Goal: Task Accomplishment & Management: Use online tool/utility

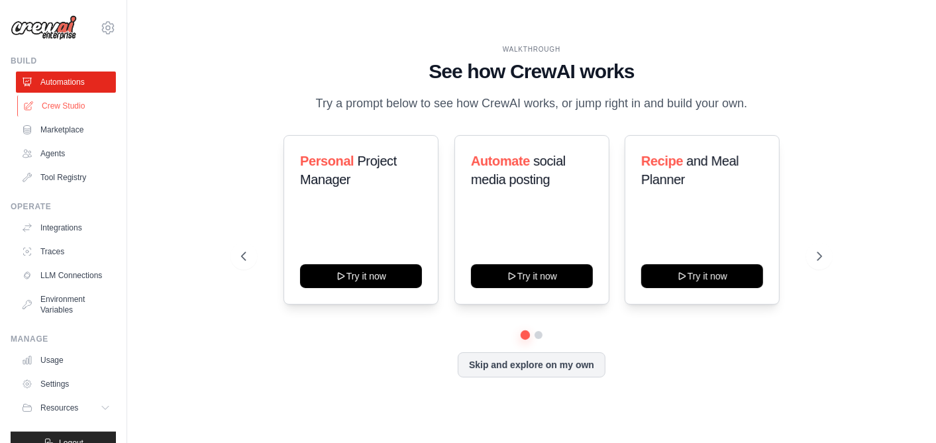
click at [81, 111] on link "Crew Studio" at bounding box center [67, 105] width 100 height 21
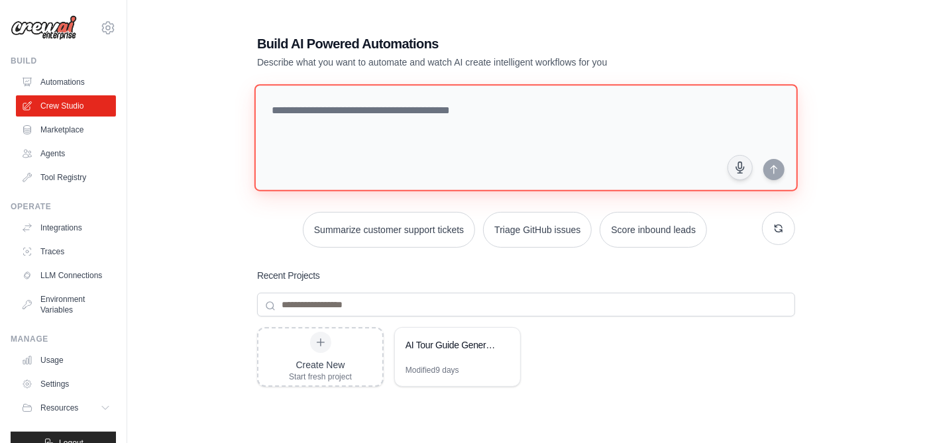
click at [409, 113] on textarea at bounding box center [525, 137] width 543 height 107
paste textarea "**********"
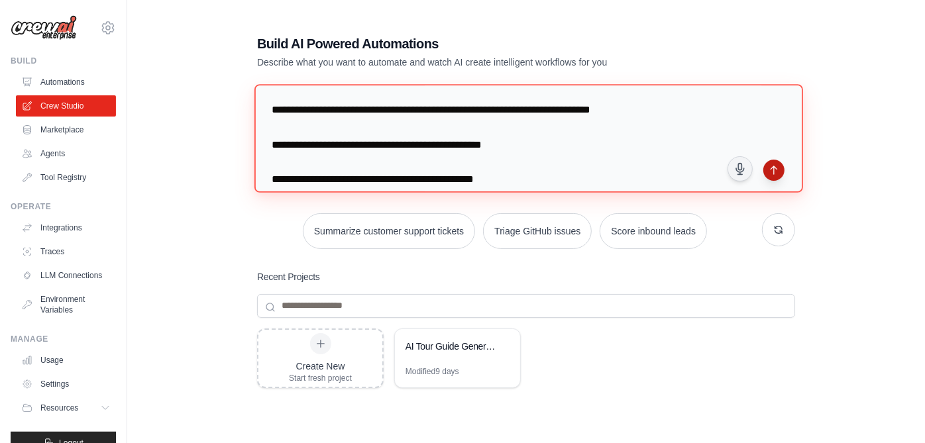
type textarea "**********"
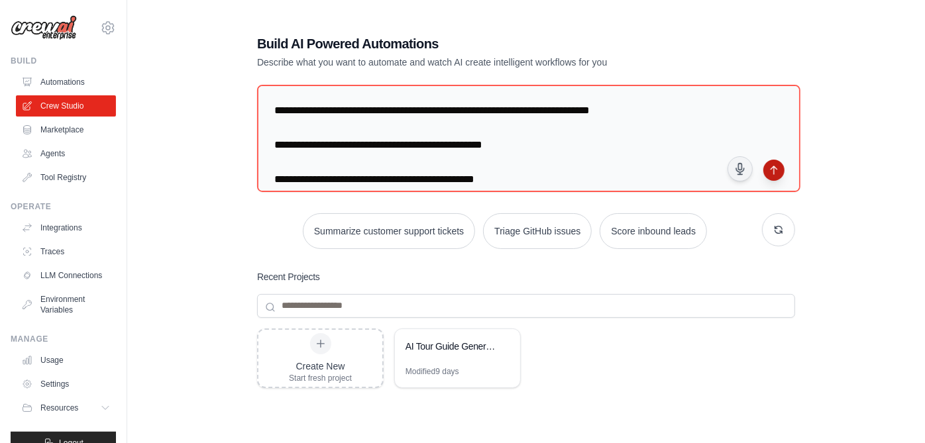
click at [771, 160] on button "submit" at bounding box center [773, 170] width 21 height 21
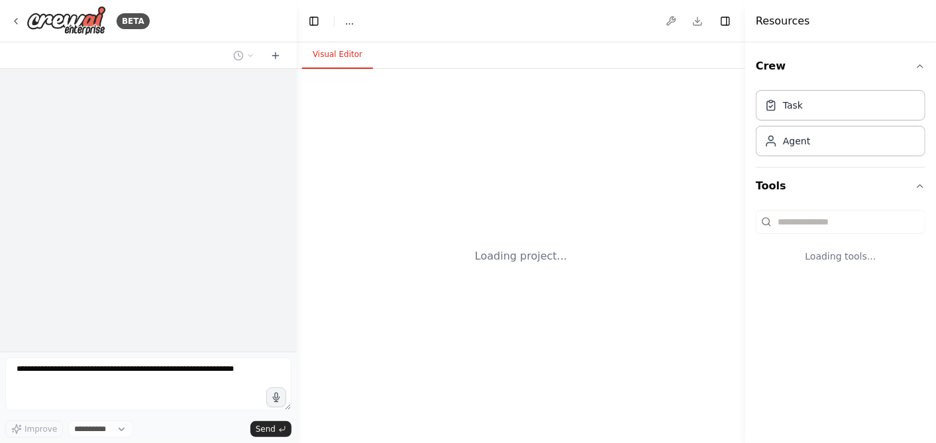
select select "****"
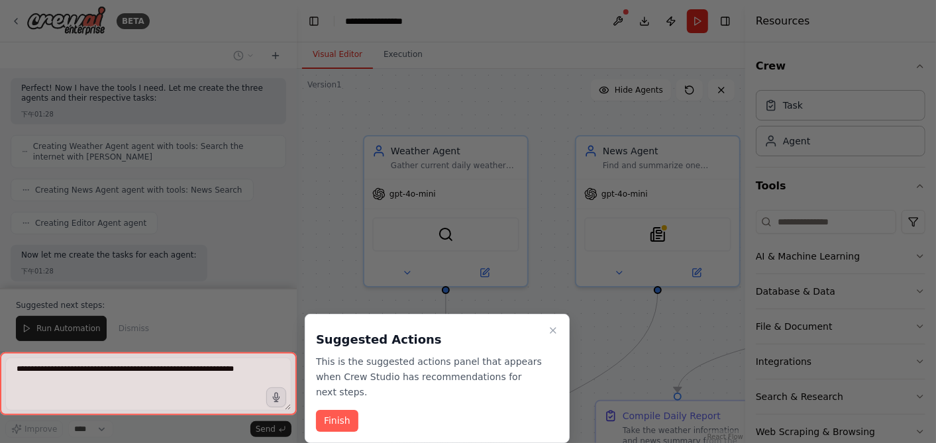
scroll to position [468, 0]
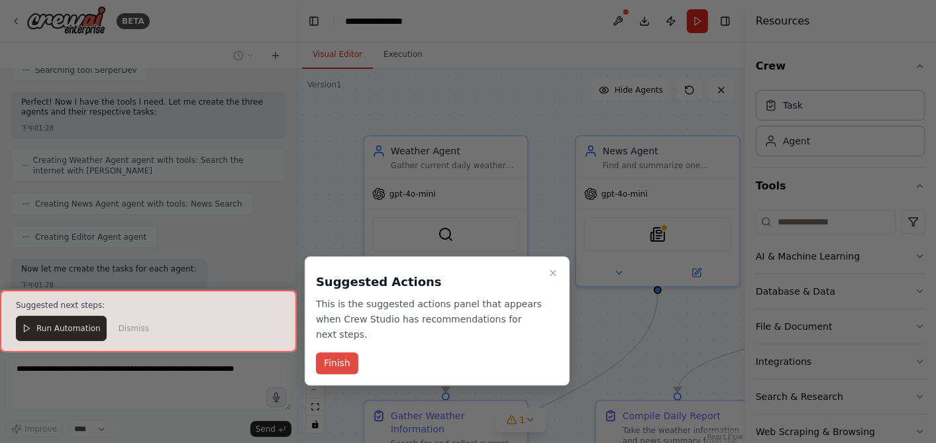
click at [334, 360] on button "Finish" at bounding box center [337, 364] width 42 height 22
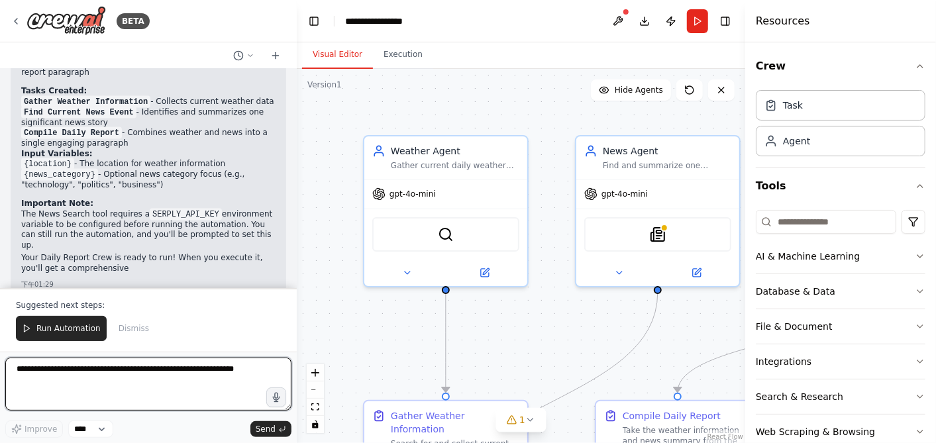
scroll to position [1098, 0]
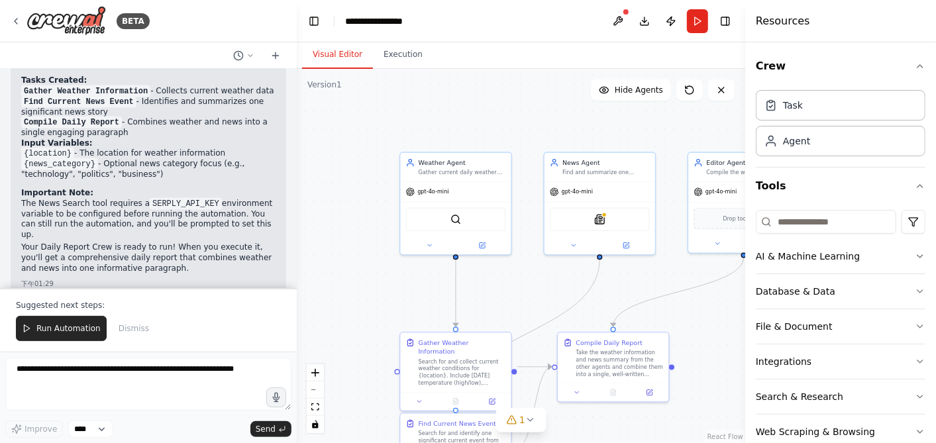
click at [543, 288] on div ".deletable-edge-delete-btn { width: 20px; height: 20px; border: 0px solid #ffff…" at bounding box center [521, 256] width 448 height 374
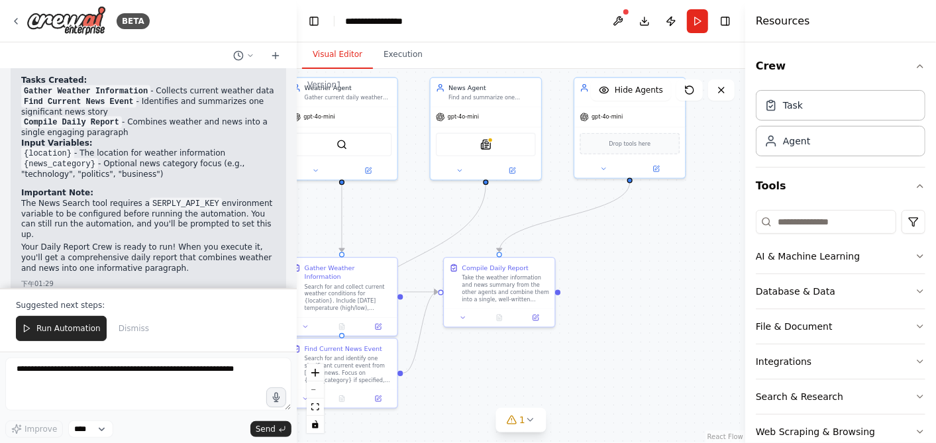
drag, startPoint x: 526, startPoint y: 288, endPoint x: 411, endPoint y: 213, distance: 136.9
click at [411, 213] on div ".deletable-edge-delete-btn { width: 20px; height: 20px; border: 0px solid #ffff…" at bounding box center [521, 256] width 448 height 374
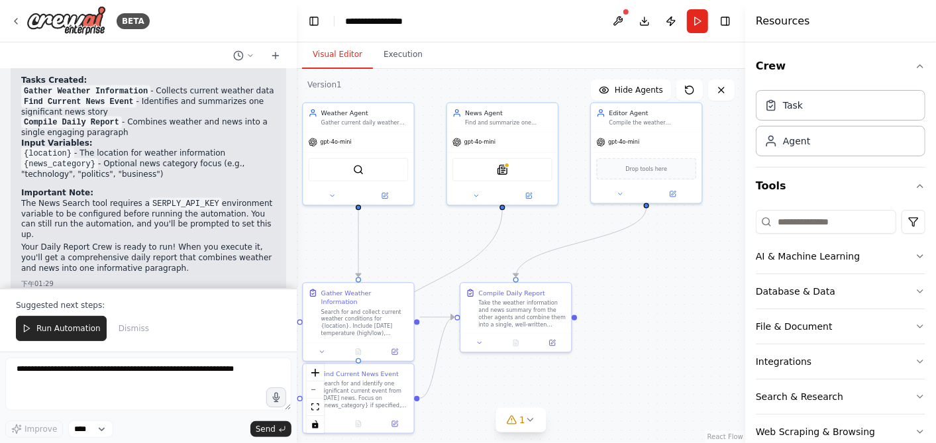
drag, startPoint x: 603, startPoint y: 248, endPoint x: 620, endPoint y: 274, distance: 31.0
click at [620, 274] on div ".deletable-edge-delete-btn { width: 20px; height: 20px; border: 0px solid #ffff…" at bounding box center [521, 256] width 448 height 374
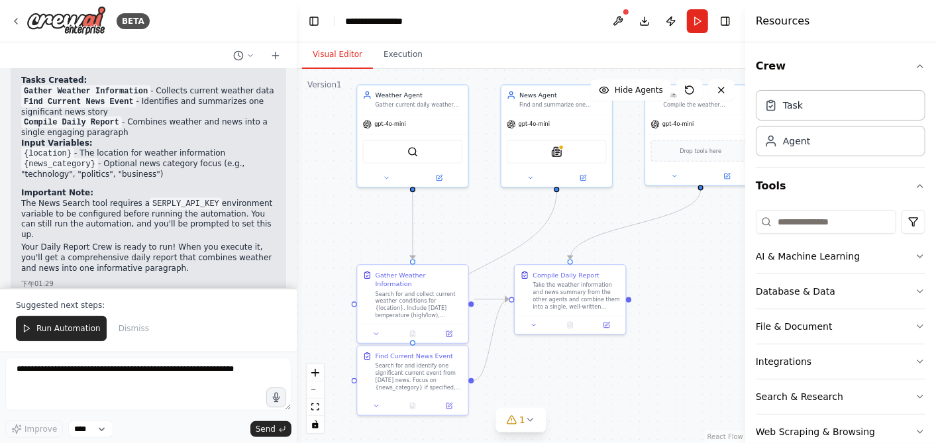
drag, startPoint x: 620, startPoint y: 274, endPoint x: 674, endPoint y: 256, distance: 57.2
click at [674, 256] on div ".deletable-edge-delete-btn { width: 20px; height: 20px; border: 0px solid #ffff…" at bounding box center [521, 256] width 448 height 374
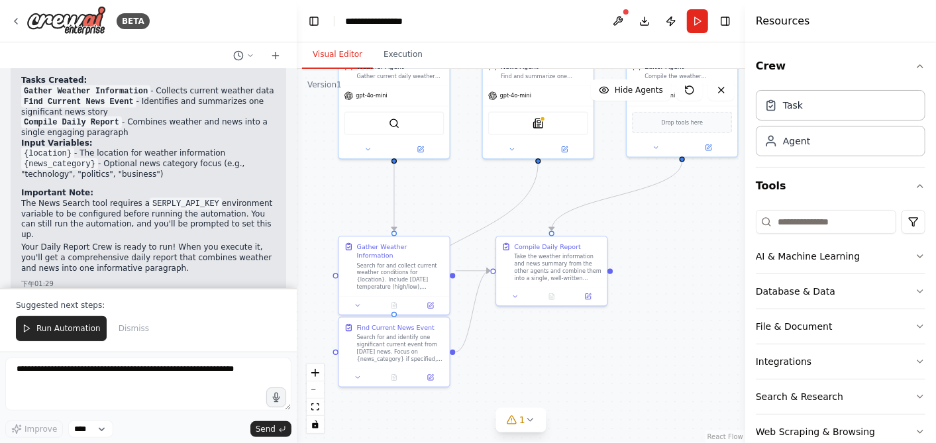
drag, startPoint x: 681, startPoint y: 306, endPoint x: 662, endPoint y: 274, distance: 36.8
click at [662, 276] on div ".deletable-edge-delete-btn { width: 20px; height: 20px; border: 0px solid #ffff…" at bounding box center [521, 256] width 448 height 374
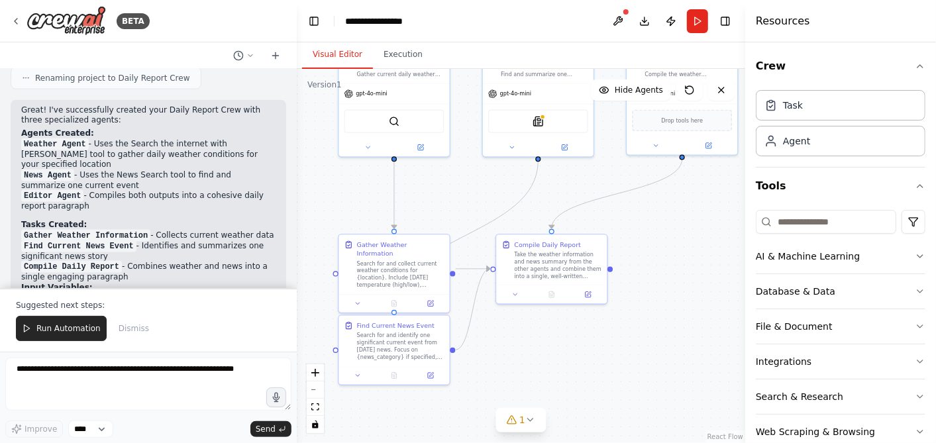
scroll to position [957, 0]
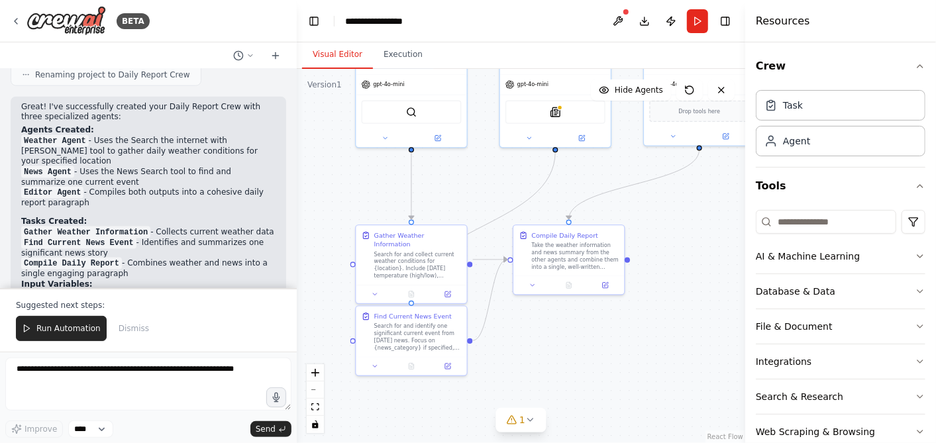
drag, startPoint x: 522, startPoint y: 339, endPoint x: 550, endPoint y: 325, distance: 31.7
click at [550, 325] on div ".deletable-edge-delete-btn { width: 20px; height: 20px; border: 0px solid #ffff…" at bounding box center [521, 256] width 448 height 374
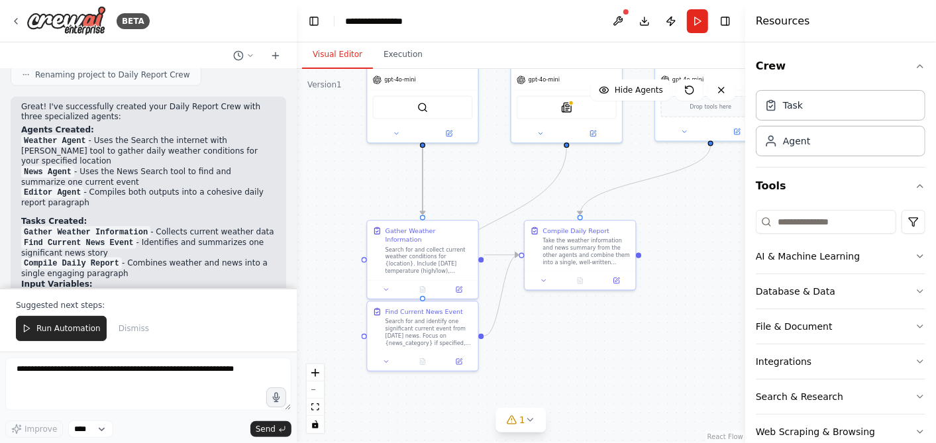
click at [422, 153] on circle "Edge from 345e7edf-a847-48ca-963d-3f56f9f6929c to a927c6bb-1607-48a3-a07c-c2ab3…" at bounding box center [422, 151] width 9 height 9
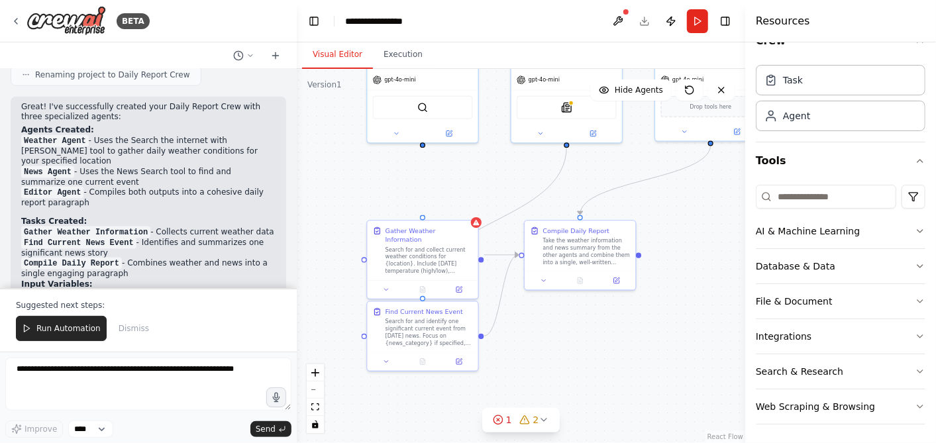
scroll to position [1098, 0]
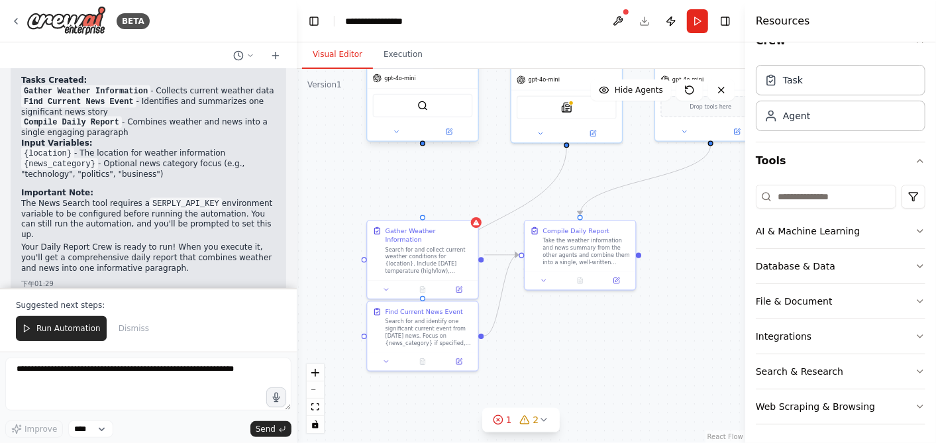
click at [420, 142] on div at bounding box center [422, 143] width 5 height 5
drag, startPoint x: 420, startPoint y: 142, endPoint x: 424, endPoint y: 221, distance: 78.3
click at [424, 221] on div "Weather Agent Gather current daily weather conditions for {location}, including…" at bounding box center [473, 122] width 305 height 254
click at [527, 423] on icon at bounding box center [530, 420] width 11 height 11
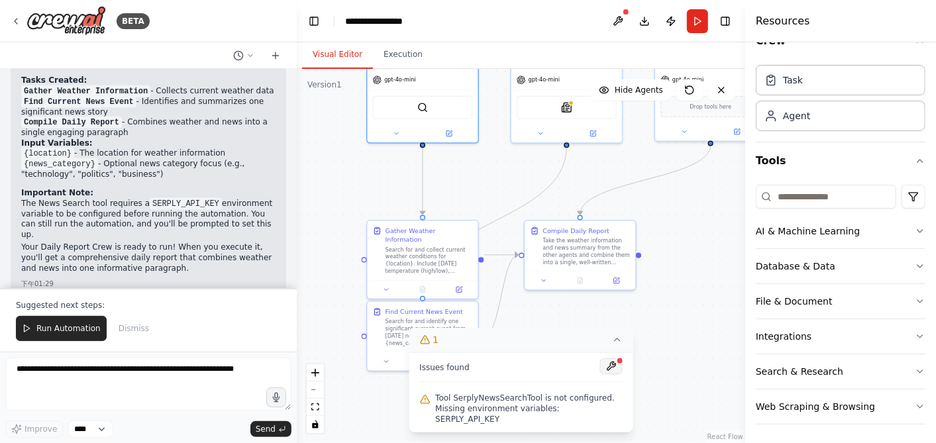
click at [617, 374] on button at bounding box center [611, 366] width 23 height 16
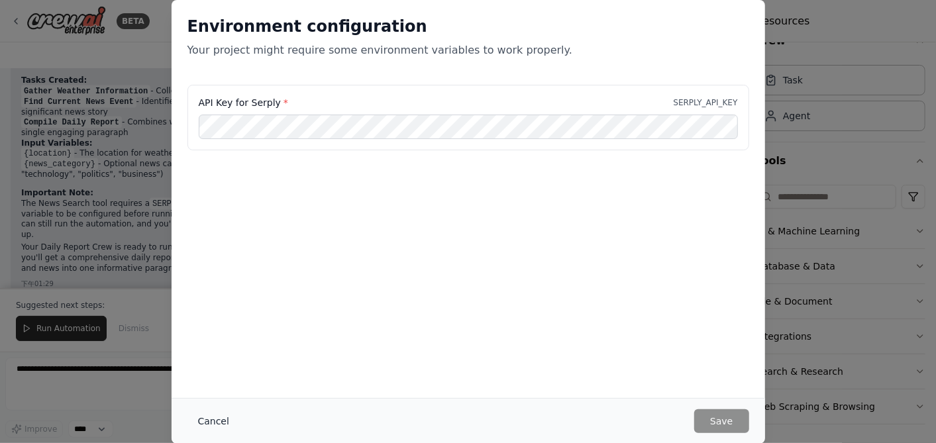
click at [208, 410] on button "Cancel" at bounding box center [213, 421] width 52 height 24
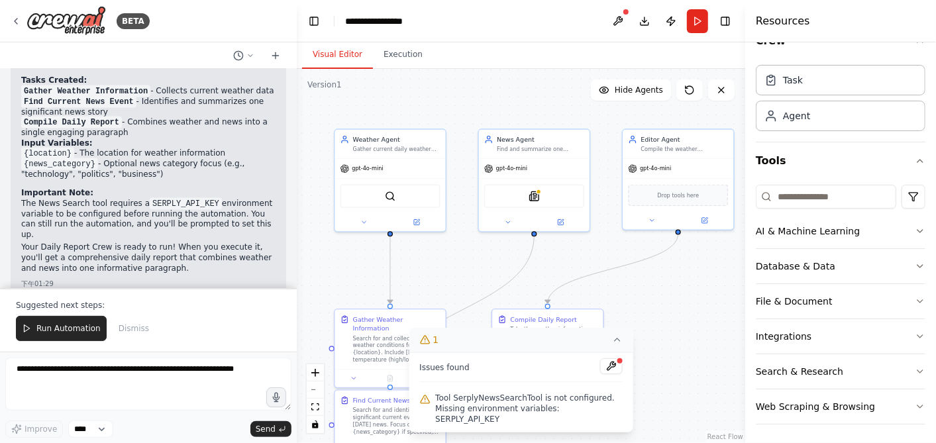
drag, startPoint x: 356, startPoint y: 209, endPoint x: 323, endPoint y: 298, distance: 94.5
click at [323, 298] on div ".deletable-edge-delete-btn { width: 20px; height: 20px; border: 0px solid #ffff…" at bounding box center [521, 256] width 448 height 374
click at [689, 97] on button at bounding box center [689, 89] width 26 height 21
click at [686, 92] on icon at bounding box center [690, 90] width 8 height 8
click at [601, 352] on button "1" at bounding box center [521, 340] width 225 height 25
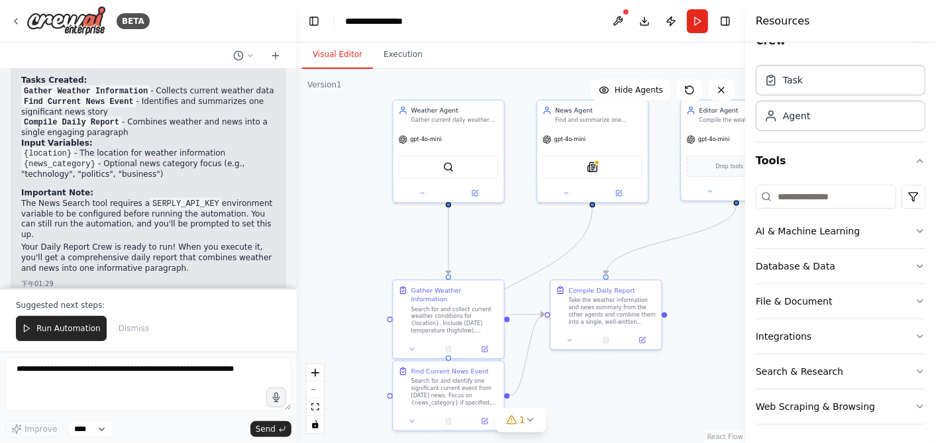
drag, startPoint x: 668, startPoint y: 326, endPoint x: 729, endPoint y: 295, distance: 68.4
click at [729, 295] on div ".deletable-edge-delete-btn { width: 20px; height: 20px; border: 0px solid #ffff…" at bounding box center [521, 256] width 448 height 374
click at [471, 309] on div "Search for and collect current weather conditions for {location}. Include today…" at bounding box center [457, 316] width 87 height 28
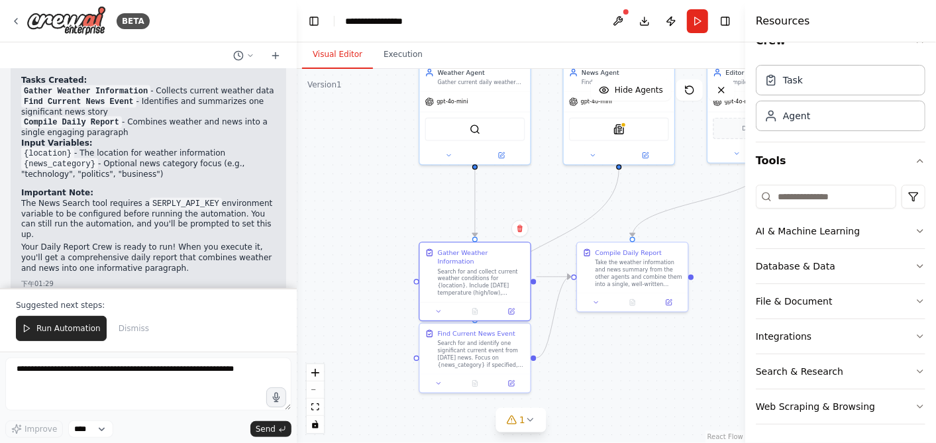
drag, startPoint x: 364, startPoint y: 340, endPoint x: 387, endPoint y: 305, distance: 42.4
click at [387, 305] on div ".deletable-edge-delete-btn { width: 20px; height: 20px; border: 0px solid #ffff…" at bounding box center [521, 256] width 448 height 374
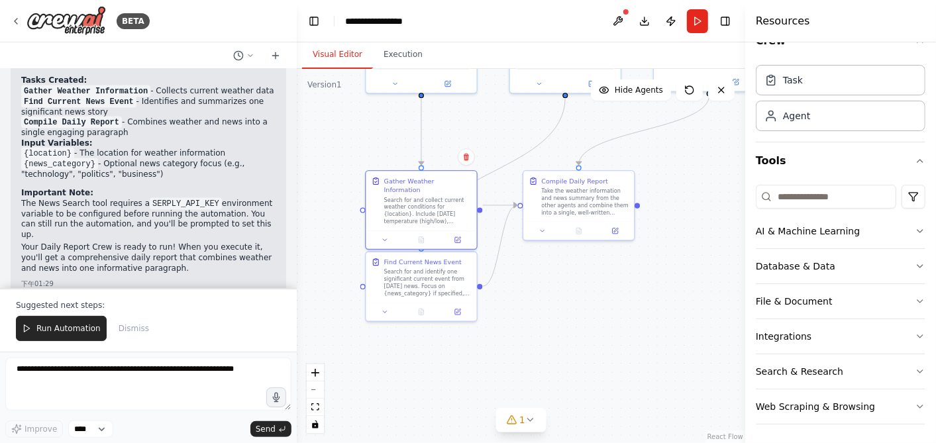
drag, startPoint x: 647, startPoint y: 378, endPoint x: 593, endPoint y: 307, distance: 89.4
click at [593, 307] on div ".deletable-edge-delete-btn { width: 20px; height: 20px; border: 0px solid #ffff…" at bounding box center [521, 256] width 448 height 374
drag, startPoint x: 583, startPoint y: 203, endPoint x: 590, endPoint y: 202, distance: 7.4
click at [590, 202] on div "Take the weather information and news summary from the other agents and combine…" at bounding box center [589, 199] width 87 height 28
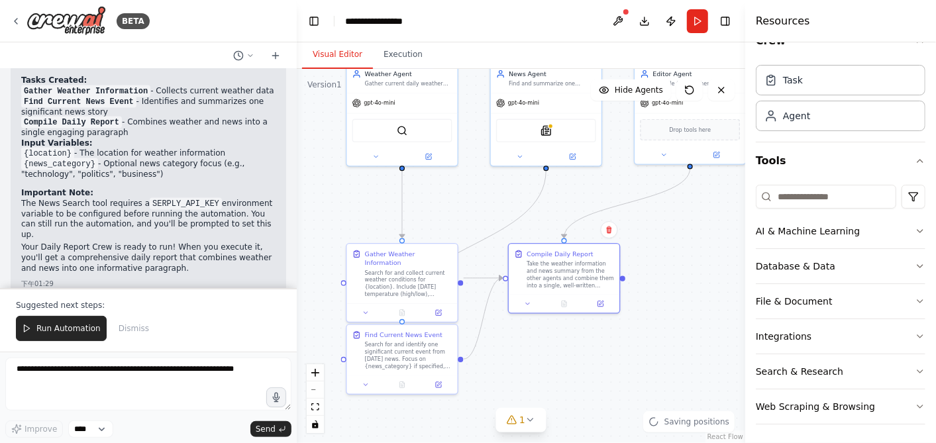
drag, startPoint x: 690, startPoint y: 248, endPoint x: 671, endPoint y: 322, distance: 76.5
click at [670, 321] on div ".deletable-edge-delete-btn { width: 20px; height: 20px; border: 0px solid #ffff…" at bounding box center [521, 256] width 448 height 374
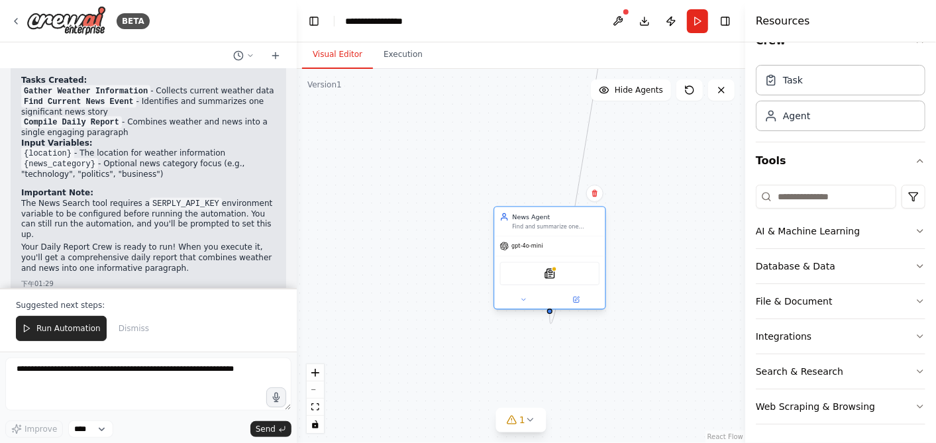
drag, startPoint x: 540, startPoint y: 82, endPoint x: 552, endPoint y: 229, distance: 146.9
click at [552, 229] on div "Find and summarize one significant current event from today's news, focusing on…" at bounding box center [556, 226] width 87 height 7
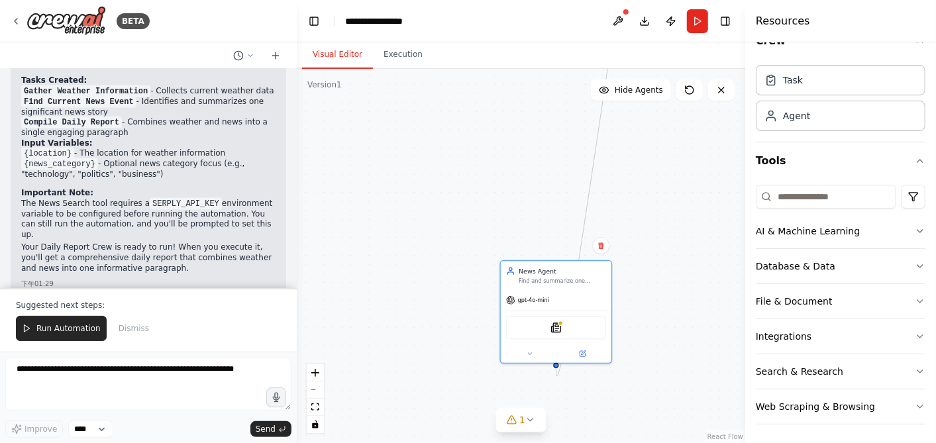
drag, startPoint x: 495, startPoint y: 134, endPoint x: 493, endPoint y: 197, distance: 63.0
click at [493, 196] on div ".deletable-edge-delete-btn { width: 20px; height: 20px; border: 0px solid #ffff…" at bounding box center [521, 256] width 448 height 374
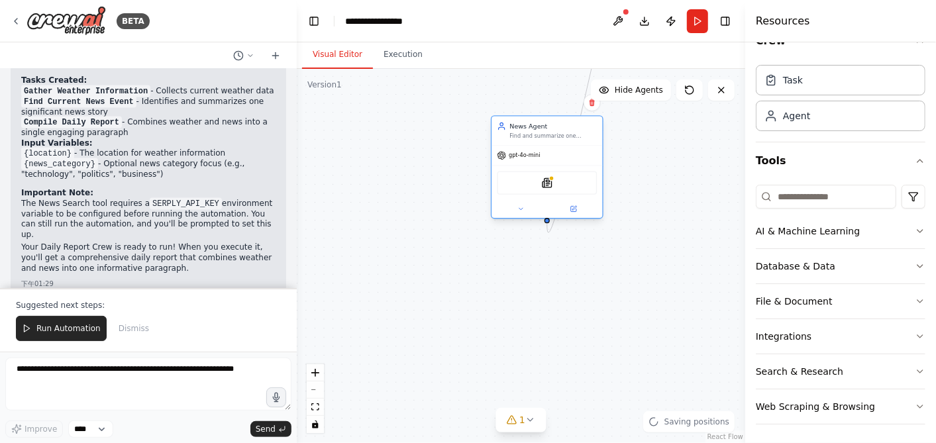
drag, startPoint x: 561, startPoint y: 303, endPoint x: 552, endPoint y: 120, distance: 183.7
click at [552, 146] on div "gpt-4o-mini" at bounding box center [546, 156] width 111 height 20
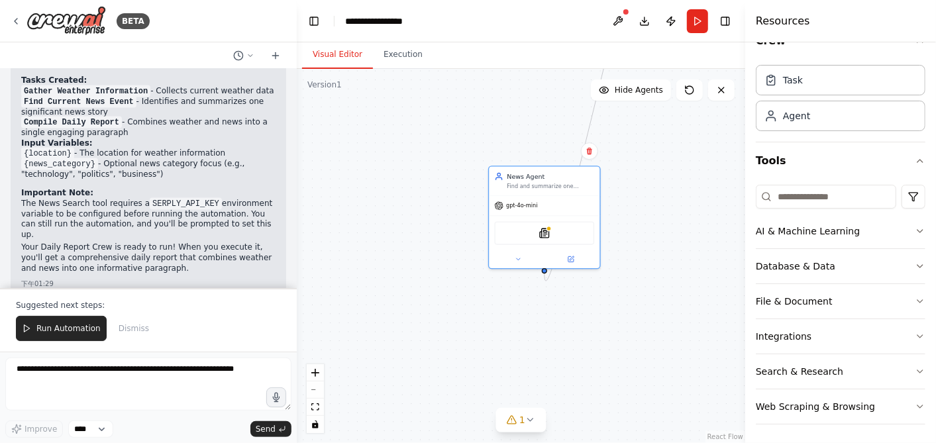
drag, startPoint x: 409, startPoint y: 191, endPoint x: 403, endPoint y: 344, distance: 153.1
click at [403, 344] on div ".deletable-edge-delete-btn { width: 20px; height: 20px; border: 0px solid #ffff…" at bounding box center [521, 256] width 448 height 374
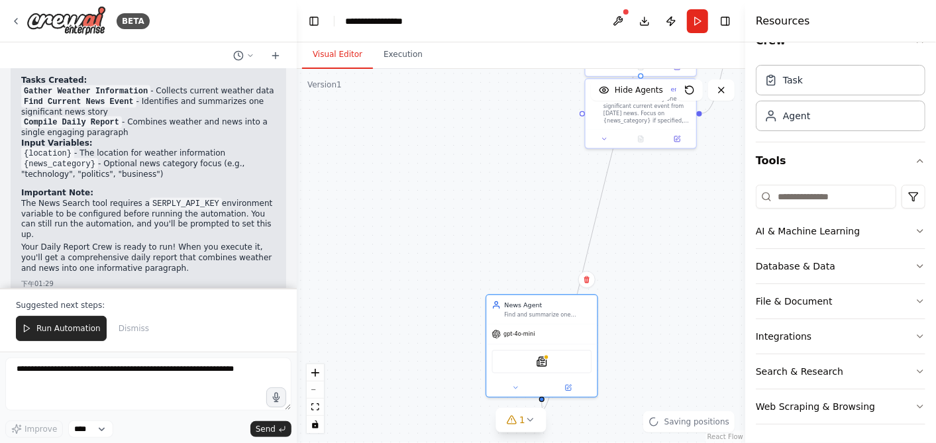
drag, startPoint x: 458, startPoint y: 201, endPoint x: 456, endPoint y: 255, distance: 54.3
click at [456, 255] on div ".deletable-edge-delete-btn { width: 20px; height: 20px; border: 0px solid #ffff…" at bounding box center [521, 256] width 448 height 374
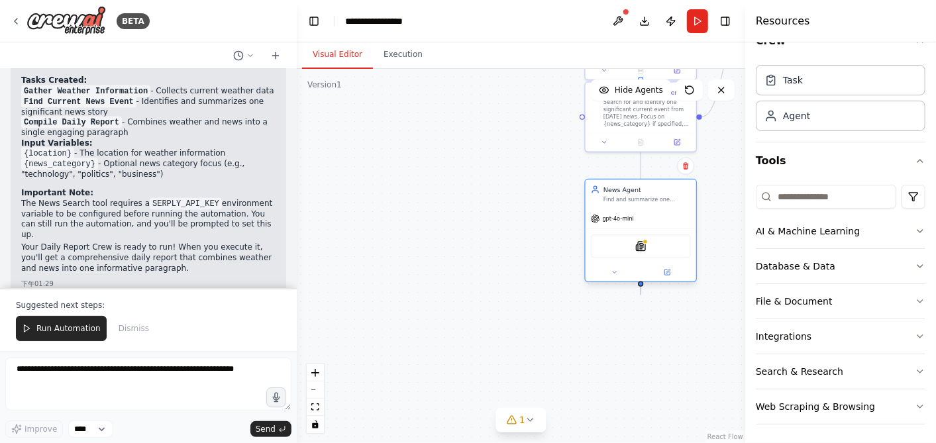
drag, startPoint x: 513, startPoint y: 327, endPoint x: 617, endPoint y: 210, distance: 156.7
click at [617, 210] on div "gpt-4o-mini" at bounding box center [641, 219] width 111 height 20
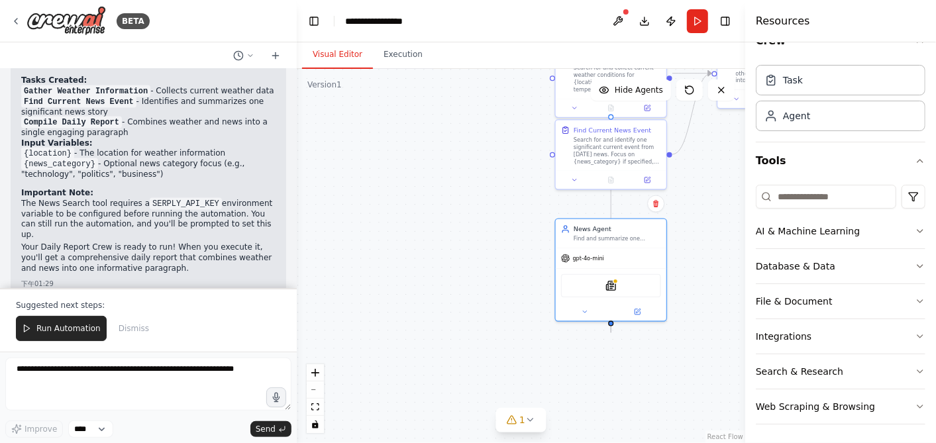
drag, startPoint x: 495, startPoint y: 150, endPoint x: 402, endPoint y: 298, distance: 174.4
click at [403, 297] on div ".deletable-edge-delete-btn { width: 20px; height: 20px; border: 0px solid #ffff…" at bounding box center [521, 256] width 448 height 374
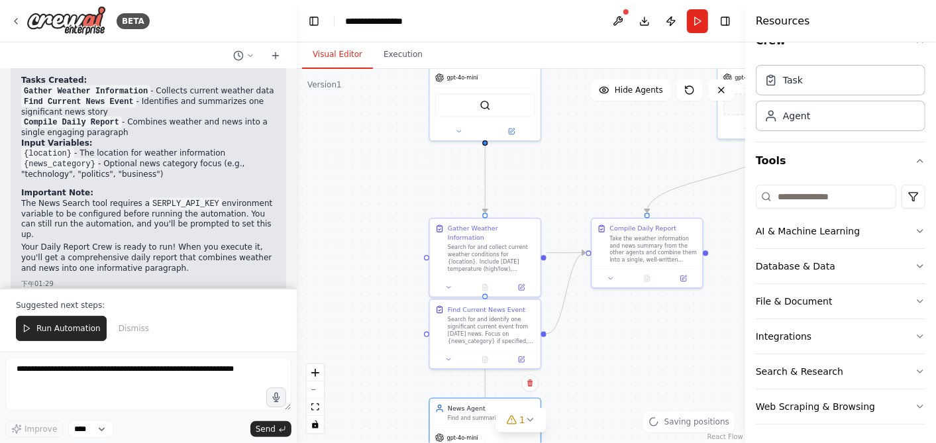
drag, startPoint x: 427, startPoint y: 218, endPoint x: 366, endPoint y: 284, distance: 90.0
click at [366, 284] on div ".deletable-edge-delete-btn { width: 20px; height: 20px; border: 0px solid #ffff…" at bounding box center [521, 256] width 448 height 374
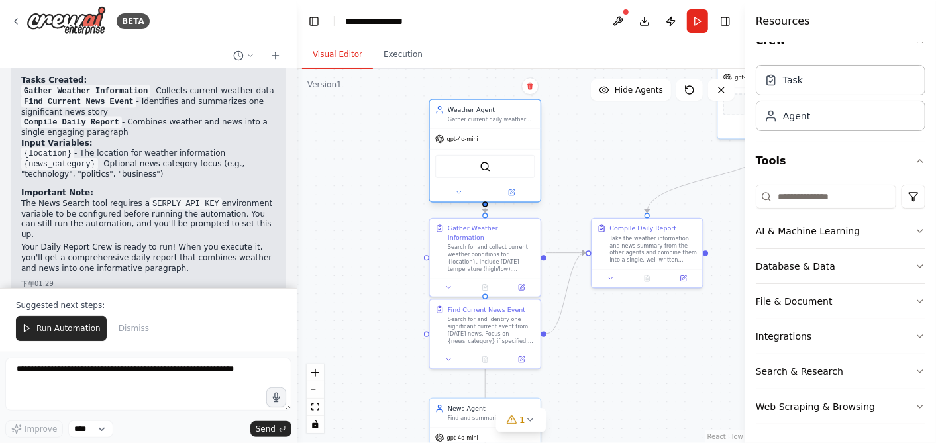
drag, startPoint x: 501, startPoint y: 96, endPoint x: 499, endPoint y: 158, distance: 62.3
click at [499, 158] on div "SerperDevTool" at bounding box center [485, 166] width 100 height 23
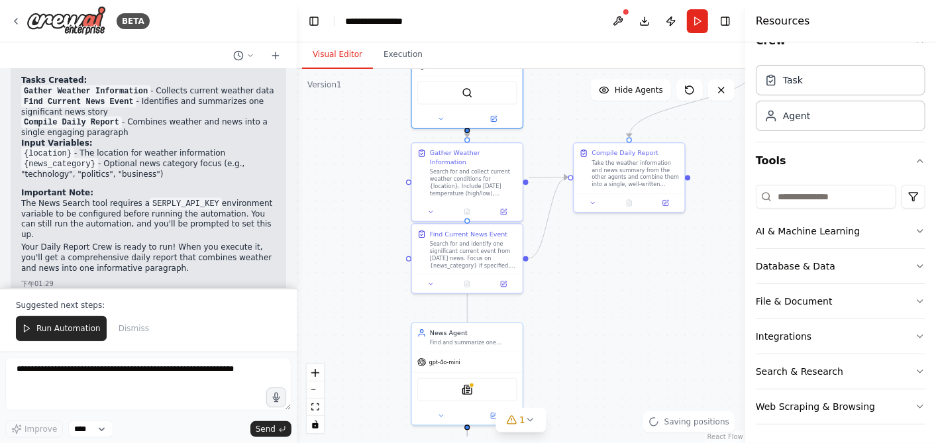
drag, startPoint x: 619, startPoint y: 368, endPoint x: 601, endPoint y: 293, distance: 77.6
click at [601, 293] on div ".deletable-edge-delete-btn { width: 20px; height: 20px; border: 0px solid #ffff…" at bounding box center [521, 256] width 448 height 374
click at [496, 369] on div "gpt-4o-mini" at bounding box center [467, 360] width 111 height 20
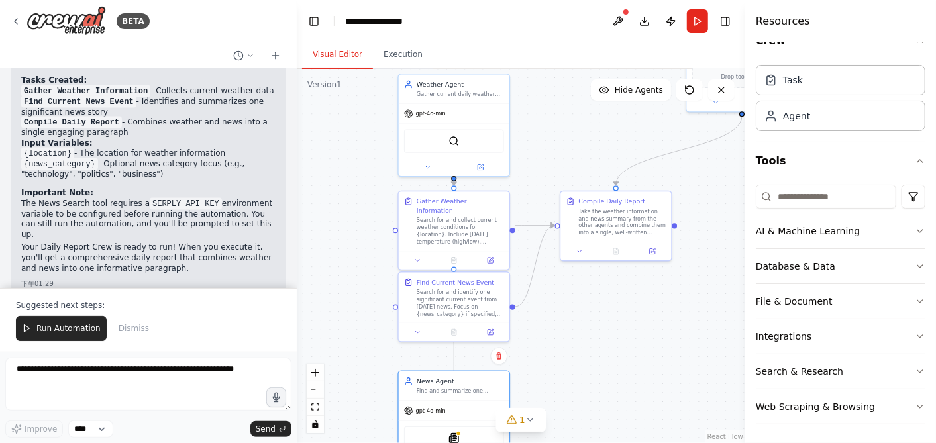
drag, startPoint x: 615, startPoint y: 308, endPoint x: 588, endPoint y: 359, distance: 57.8
click at [588, 359] on div ".deletable-edge-delete-btn { width: 20px; height: 20px; border: 0px solid #ffff…" at bounding box center [521, 256] width 448 height 374
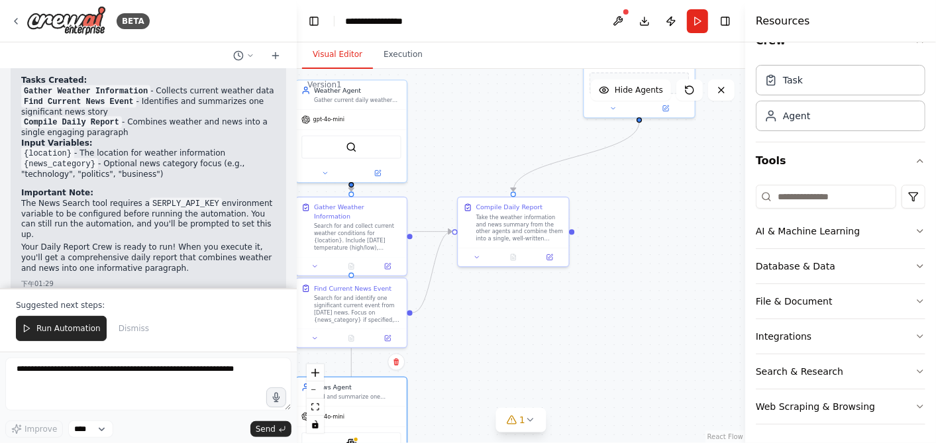
drag, startPoint x: 611, startPoint y: 305, endPoint x: 511, endPoint y: 310, distance: 100.8
click at [511, 310] on div ".deletable-edge-delete-btn { width: 20px; height: 20px; border: 0px solid #ffff…" at bounding box center [521, 256] width 448 height 374
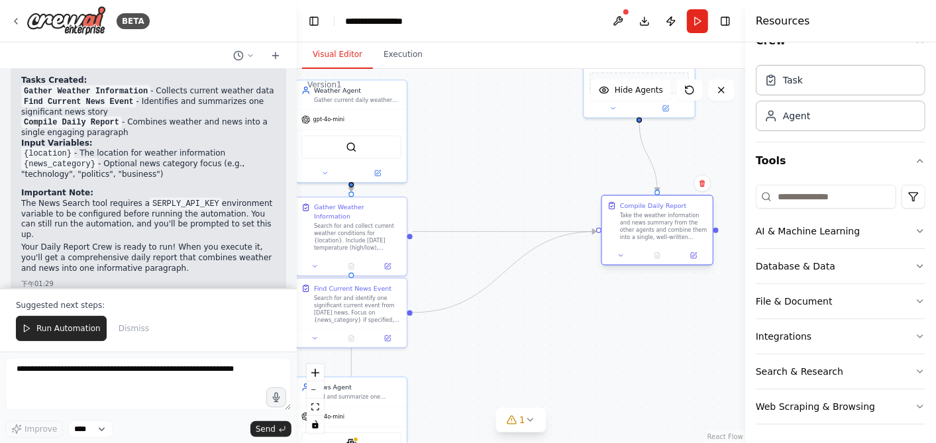
drag, startPoint x: 519, startPoint y: 230, endPoint x: 664, endPoint y: 232, distance: 145.1
click at [664, 232] on div "Take the weather information and news summary from the other agents and combine…" at bounding box center [663, 226] width 87 height 28
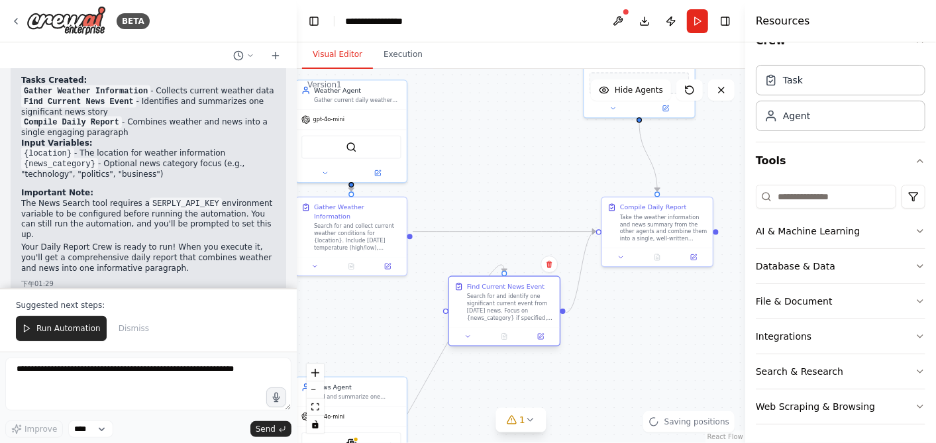
drag, startPoint x: 365, startPoint y: 313, endPoint x: 518, endPoint y: 311, distance: 153.0
click at [518, 311] on div "Search for and identify one significant current event from today's news. Focus …" at bounding box center [510, 307] width 87 height 28
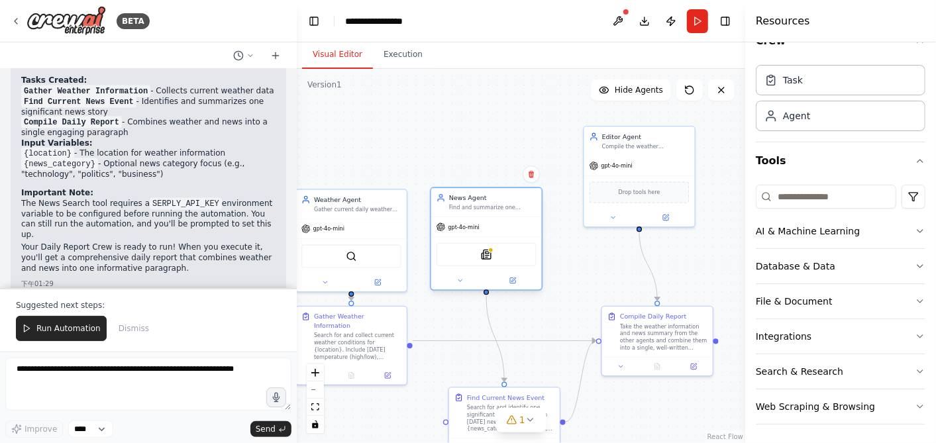
drag, startPoint x: 356, startPoint y: 389, endPoint x: 489, endPoint y: 202, distance: 229.4
click at [489, 202] on div "News Agent Find and summarize one significant current event from today's news, …" at bounding box center [492, 202] width 87 height 18
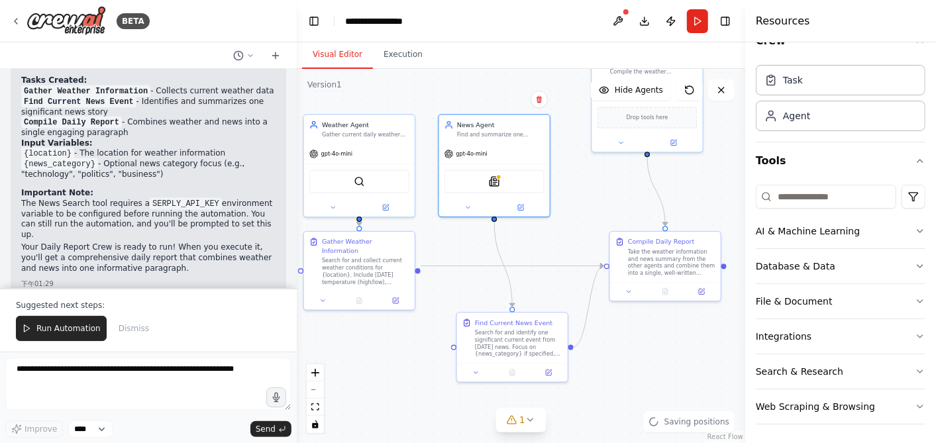
drag, startPoint x: 573, startPoint y: 284, endPoint x: 580, endPoint y: 188, distance: 96.3
click at [580, 188] on div ".deletable-edge-delete-btn { width: 20px; height: 20px; border: 0px solid #ffff…" at bounding box center [521, 256] width 448 height 374
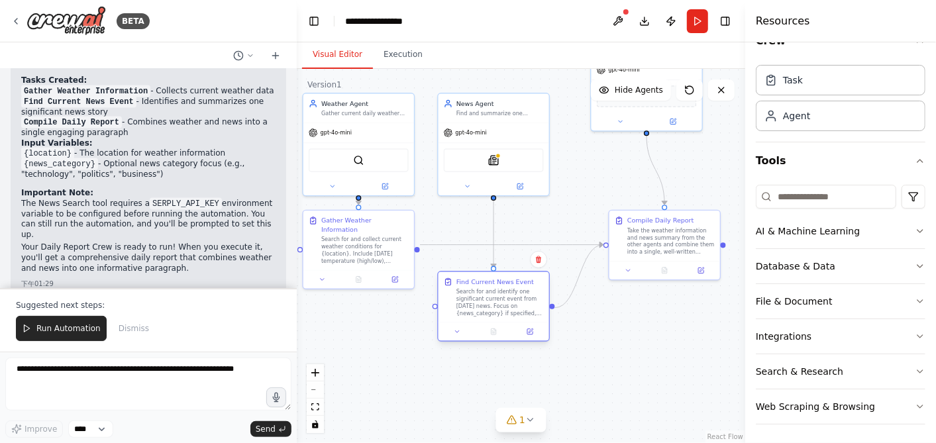
drag, startPoint x: 503, startPoint y: 327, endPoint x: 485, endPoint y: 307, distance: 27.7
click at [485, 307] on div "Search for and identify one significant current event from today's news. Focus …" at bounding box center [499, 302] width 87 height 28
drag, startPoint x: 636, startPoint y: 368, endPoint x: 575, endPoint y: 411, distance: 74.6
click at [580, 407] on div ".deletable-edge-delete-btn { width: 20px; height: 20px; border: 0px solid #ffff…" at bounding box center [521, 256] width 448 height 374
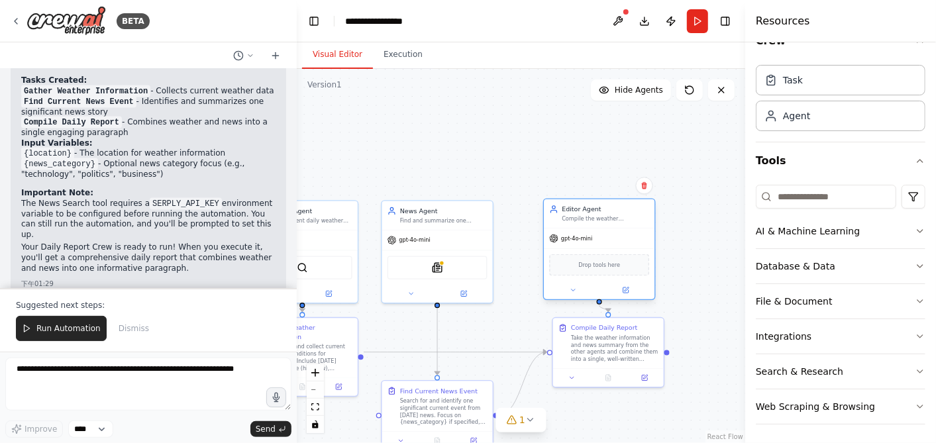
drag, startPoint x: 552, startPoint y: 81, endPoint x: 563, endPoint y: 213, distance: 132.9
click at [563, 213] on div "Editor Agent Compile the weather information and news summary into a single, we…" at bounding box center [605, 214] width 87 height 18
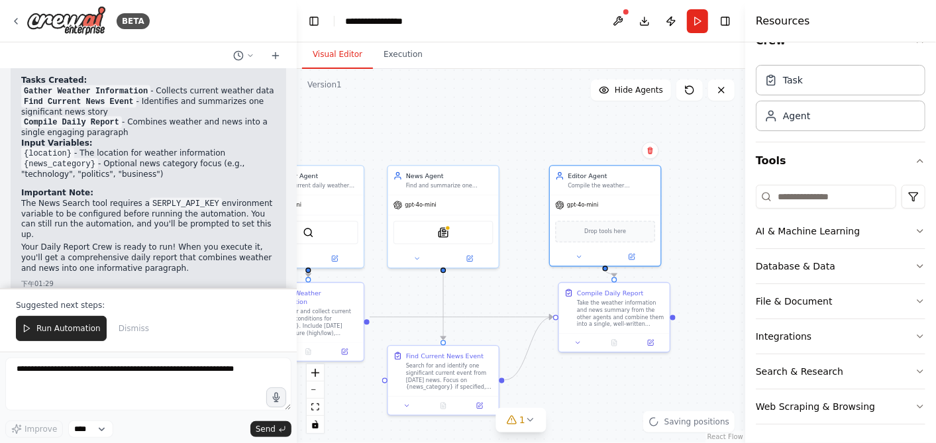
drag, startPoint x: 524, startPoint y: 237, endPoint x: 534, endPoint y: 169, distance: 68.9
click at [534, 169] on div ".deletable-edge-delete-btn { width: 20px; height: 20px; border: 0px solid #ffff…" at bounding box center [521, 256] width 448 height 374
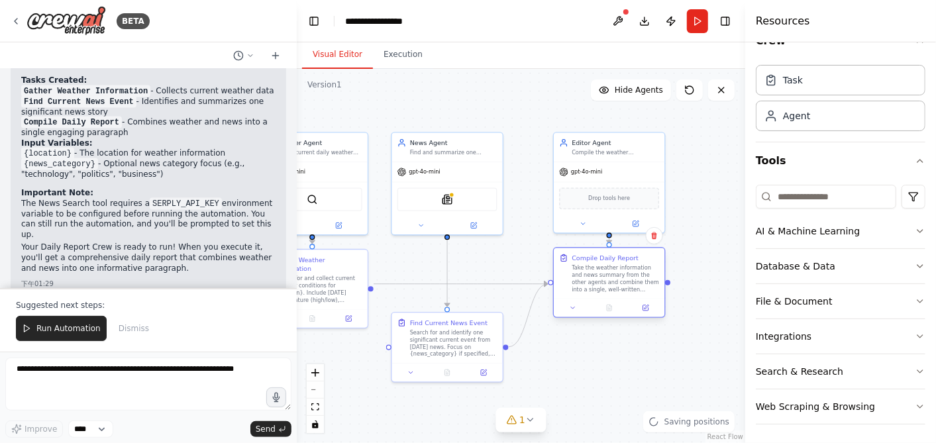
drag, startPoint x: 596, startPoint y: 272, endPoint x: 588, endPoint y: 271, distance: 8.6
click at [588, 271] on div "Take the weather information and news summary from the other agents and combine…" at bounding box center [615, 278] width 87 height 28
click at [523, 253] on div ".deletable-edge-delete-btn { width: 20px; height: 20px; border: 0px solid #ffff…" at bounding box center [521, 256] width 448 height 374
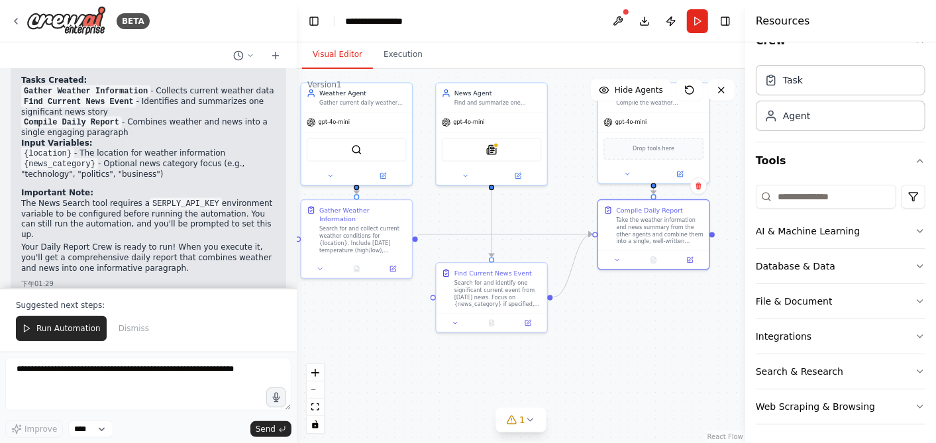
drag, startPoint x: 512, startPoint y: 254, endPoint x: 556, endPoint y: 205, distance: 66.1
click at [556, 205] on div ".deletable-edge-delete-btn { width: 20px; height: 20px; border: 0px solid #ffff…" at bounding box center [521, 256] width 448 height 374
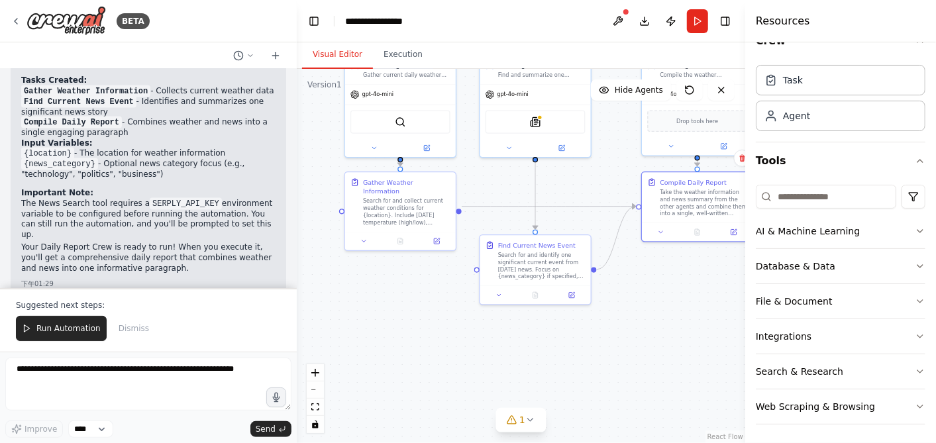
drag, startPoint x: 354, startPoint y: 350, endPoint x: 399, endPoint y: 321, distance: 52.7
click at [399, 321] on div ".deletable-edge-delete-btn { width: 20px; height: 20px; border: 0px solid #ffff…" at bounding box center [521, 256] width 448 height 374
click at [513, 419] on icon at bounding box center [511, 420] width 11 height 11
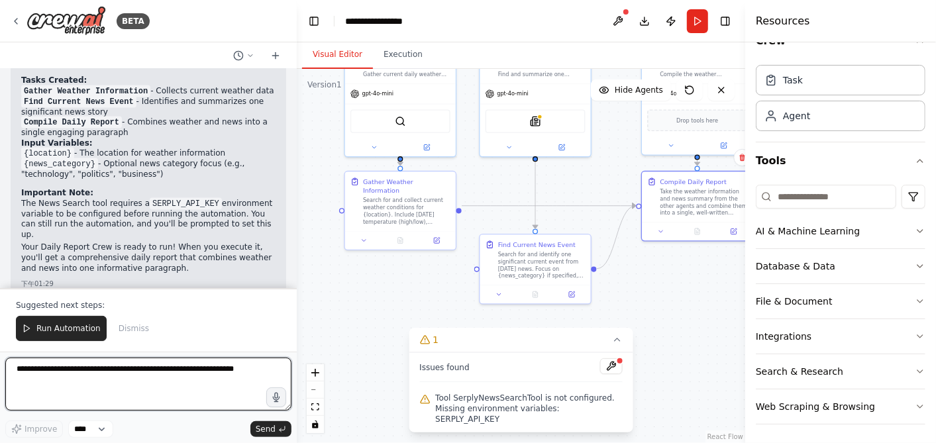
click at [185, 386] on textarea at bounding box center [148, 384] width 286 height 53
type textarea "**********"
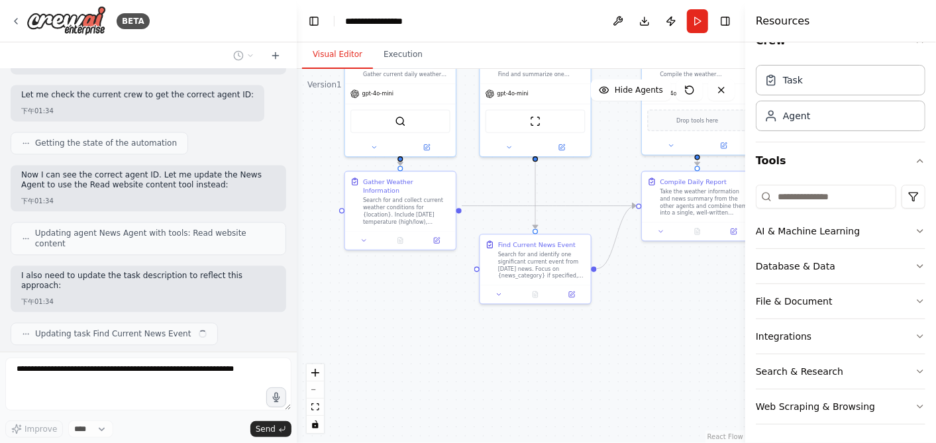
scroll to position [1657, 0]
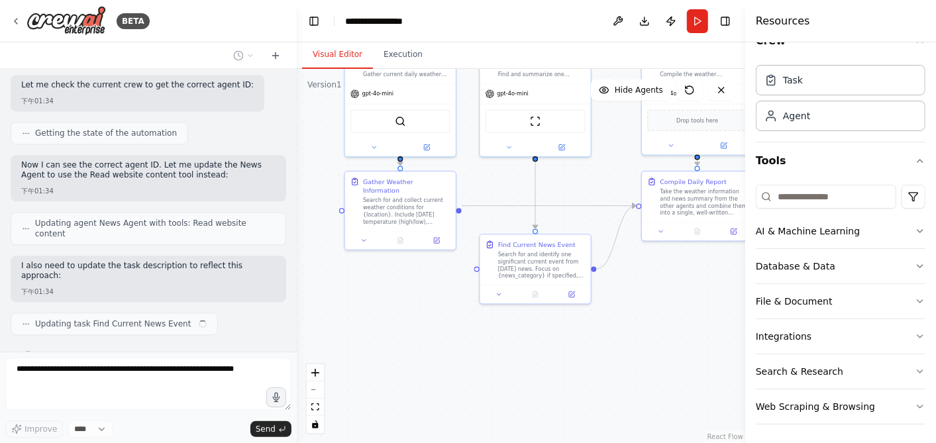
drag, startPoint x: 218, startPoint y: 180, endPoint x: 219, endPoint y: 198, distance: 17.9
click at [219, 198] on div "Create a Daily Report Crew using Crew Studio consisting of these three agents: …" at bounding box center [148, 210] width 297 height 283
click at [219, 212] on div "Updating agent News Agent with tools: Read website content" at bounding box center [149, 228] width 276 height 33
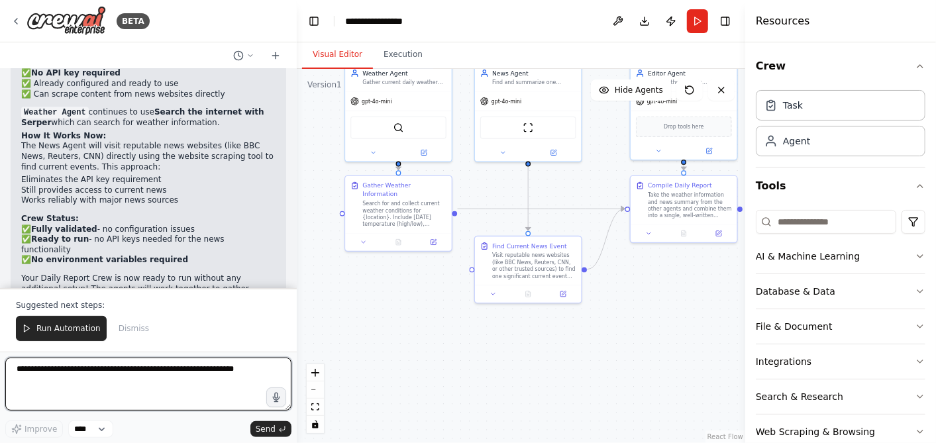
scroll to position [2147, 0]
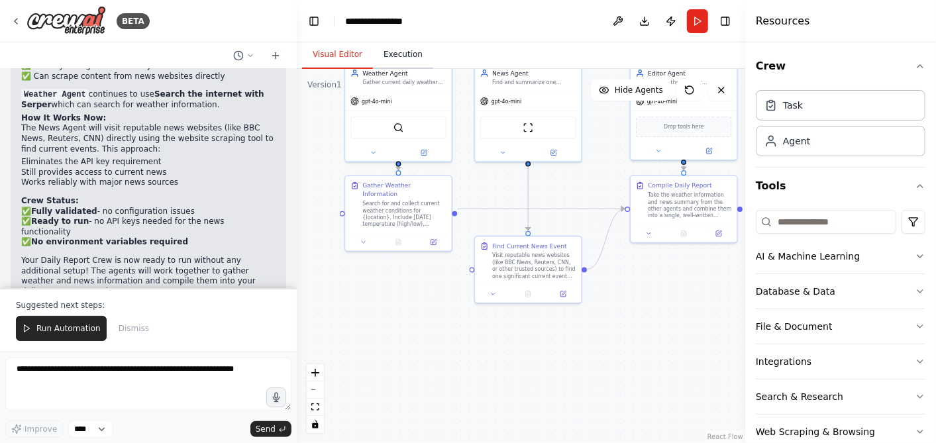
click at [405, 48] on button "Execution" at bounding box center [403, 55] width 60 height 28
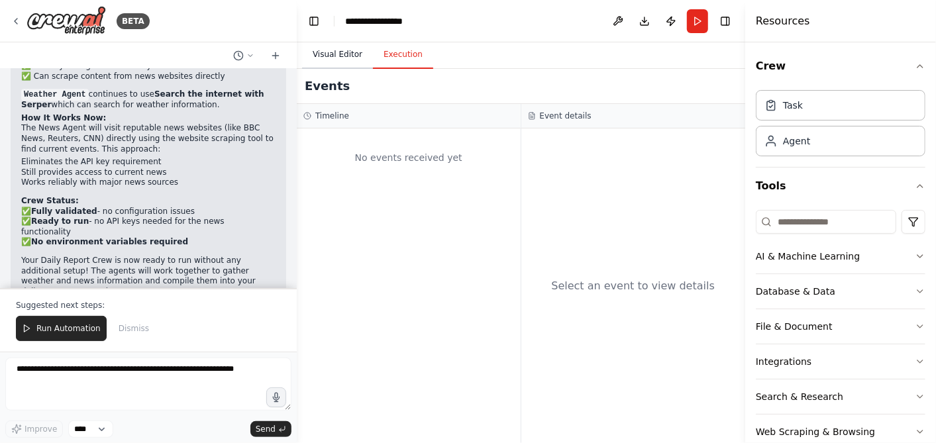
click at [331, 54] on button "Visual Editor" at bounding box center [337, 55] width 71 height 28
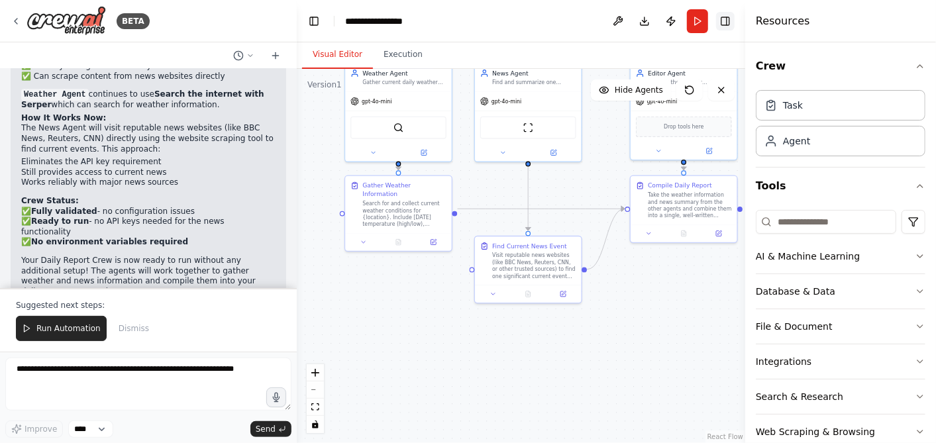
click at [723, 20] on button "Toggle Right Sidebar" at bounding box center [725, 21] width 19 height 19
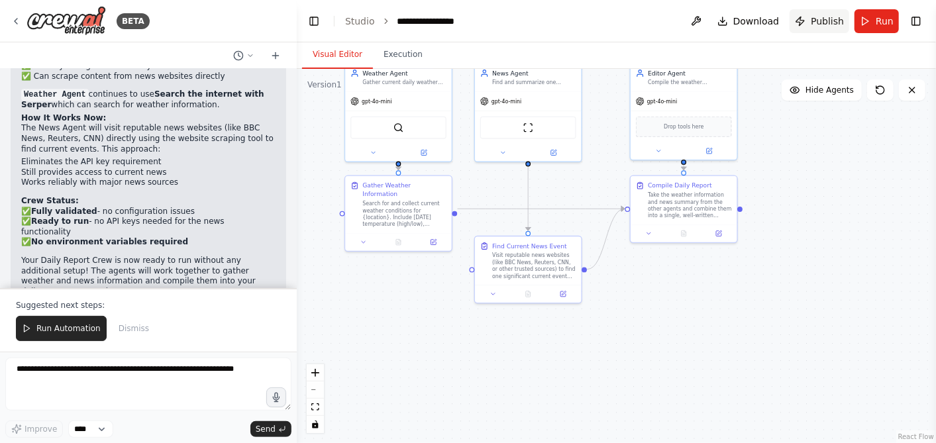
click at [799, 26] on button "Publish" at bounding box center [820, 21] width 60 height 24
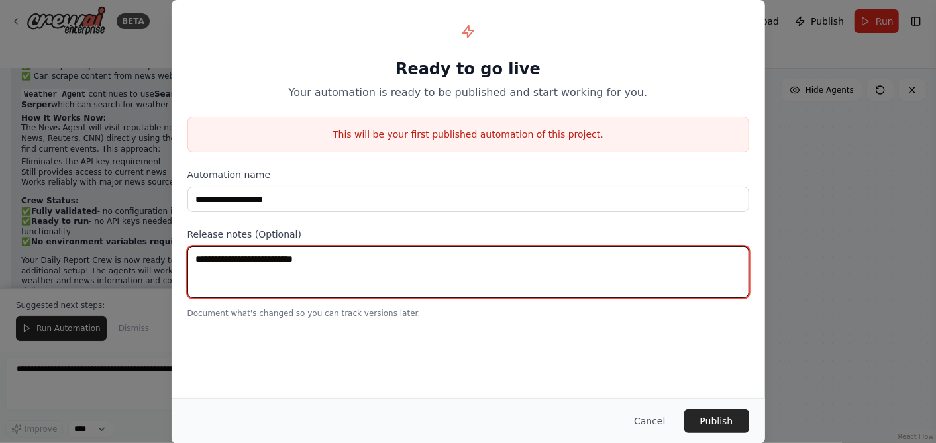
click at [431, 268] on textarea at bounding box center [468, 272] width 562 height 52
type textarea "**********"
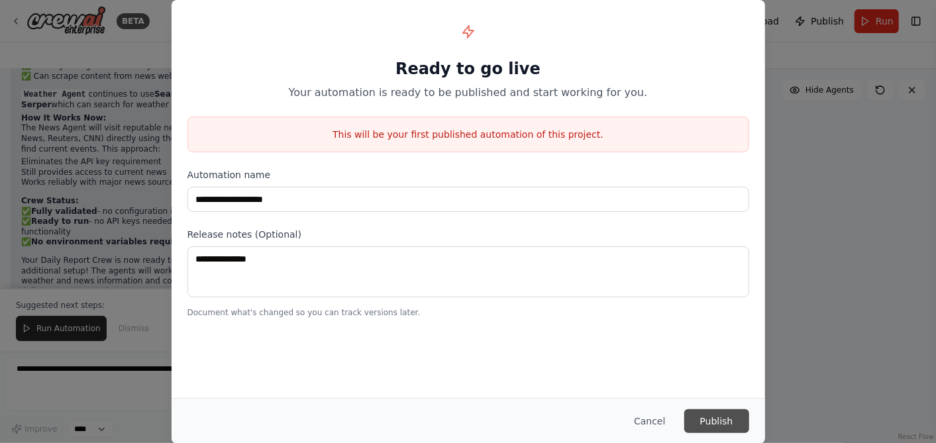
click at [694, 419] on button "Publish" at bounding box center [716, 421] width 65 height 24
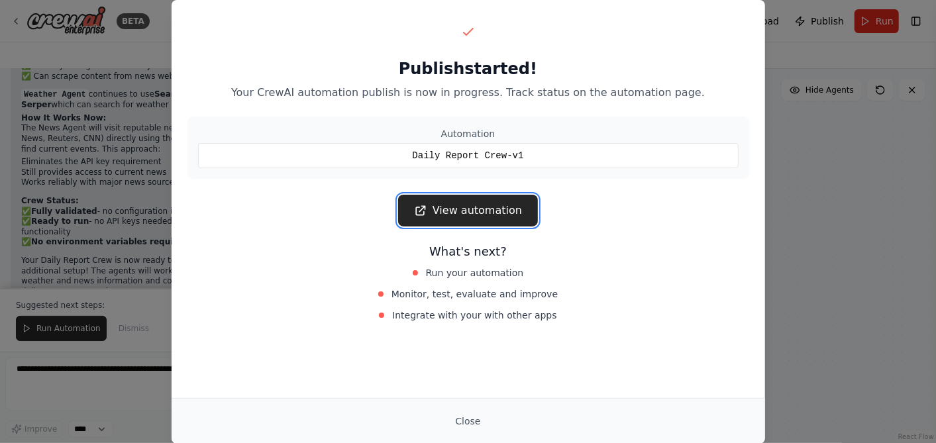
click at [422, 207] on icon at bounding box center [420, 210] width 9 height 9
click at [470, 421] on button "Close" at bounding box center [467, 421] width 46 height 24
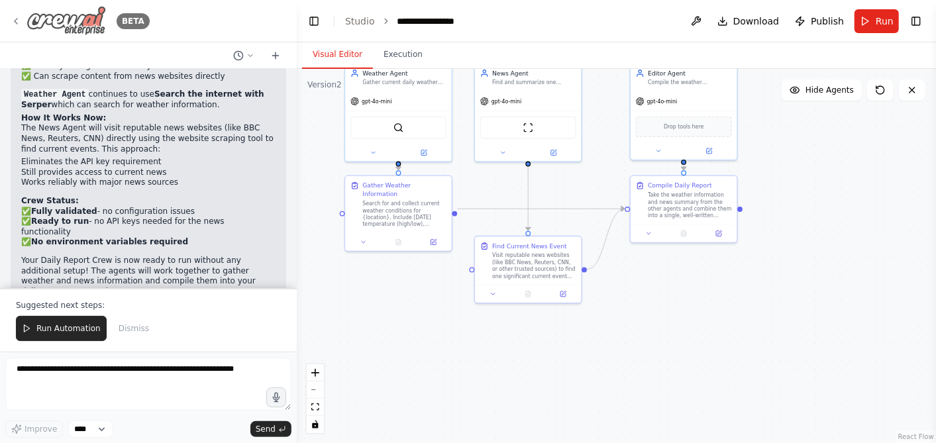
click at [16, 25] on icon at bounding box center [16, 21] width 11 height 11
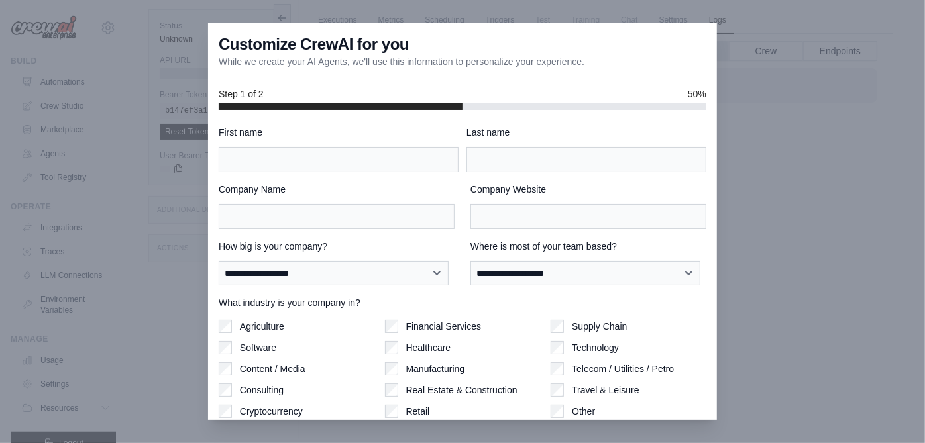
scroll to position [68, 0]
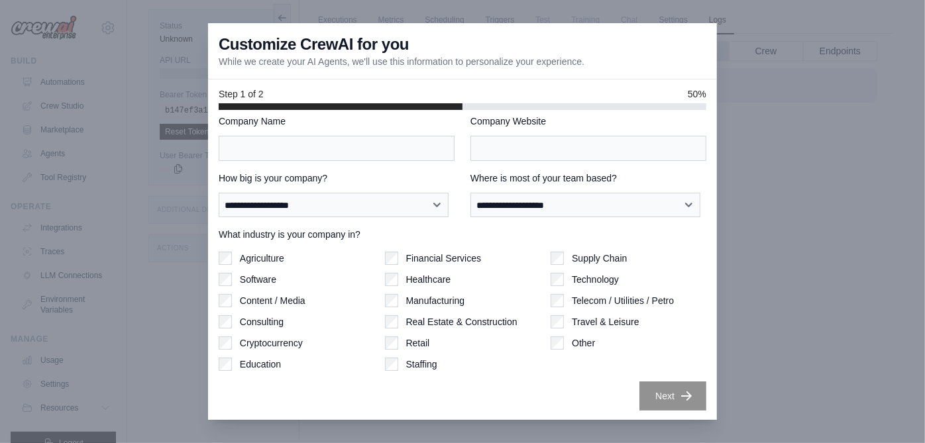
click at [766, 268] on div at bounding box center [462, 221] width 925 height 443
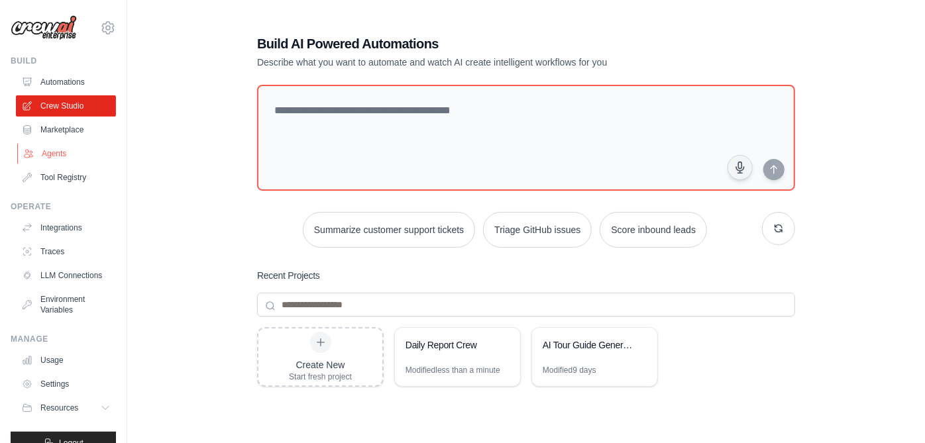
click at [72, 164] on link "Agents" at bounding box center [67, 153] width 100 height 21
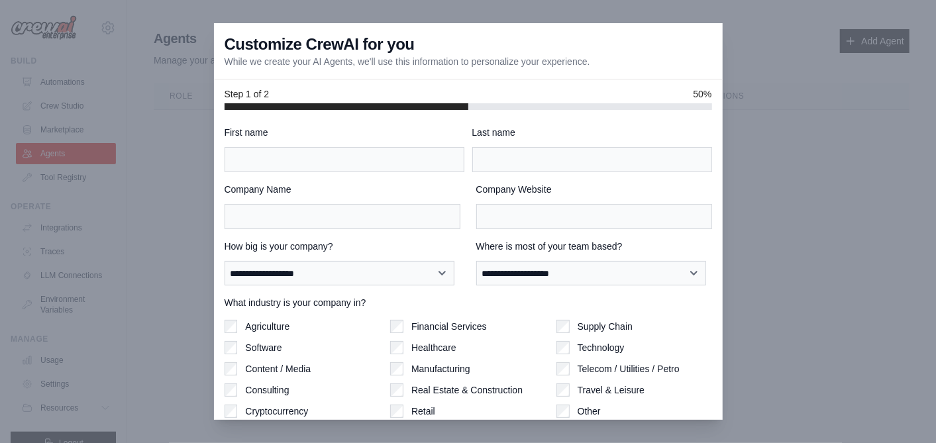
click at [761, 52] on div at bounding box center [468, 221] width 936 height 443
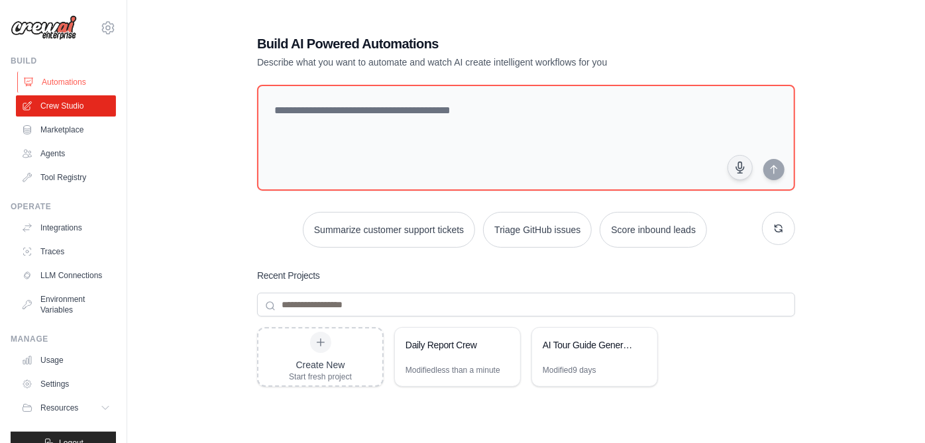
click at [70, 91] on link "Automations" at bounding box center [67, 82] width 100 height 21
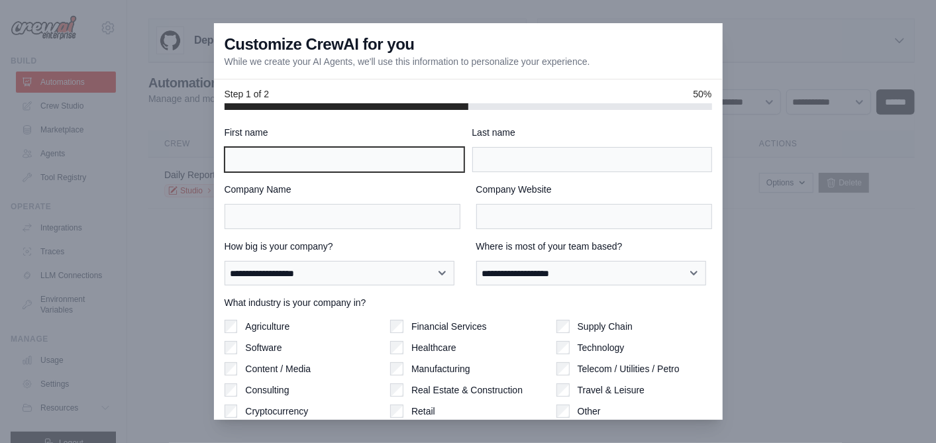
click at [307, 153] on input "First name" at bounding box center [345, 159] width 240 height 25
click at [306, 153] on input "First name" at bounding box center [345, 159] width 240 height 25
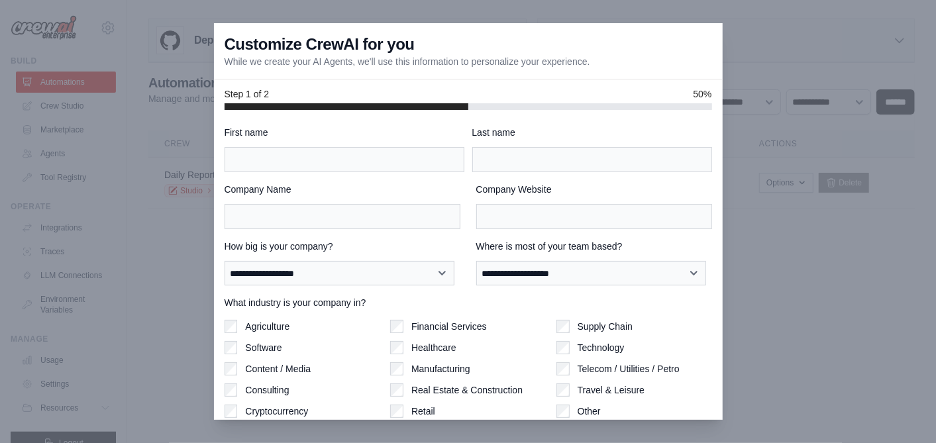
click at [361, 102] on div "Step 1 of 2 50%" at bounding box center [468, 94] width 509 height 30
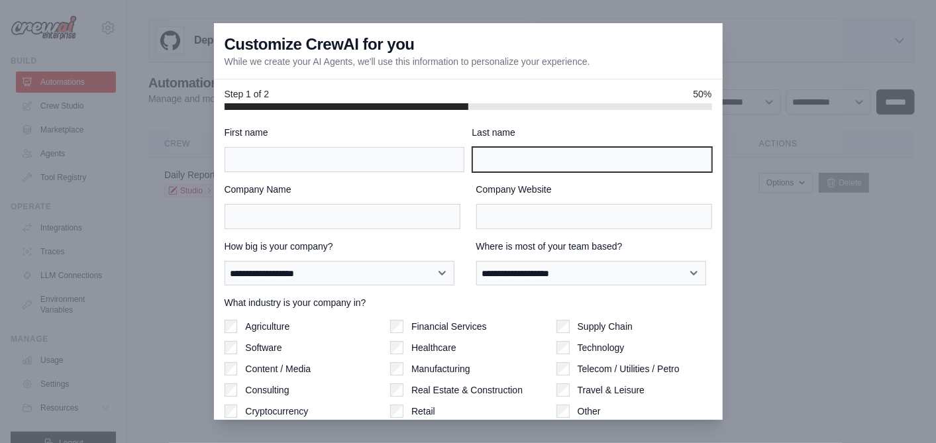
click at [480, 158] on input "Last name" at bounding box center [592, 159] width 240 height 25
type input "*"
type input "****"
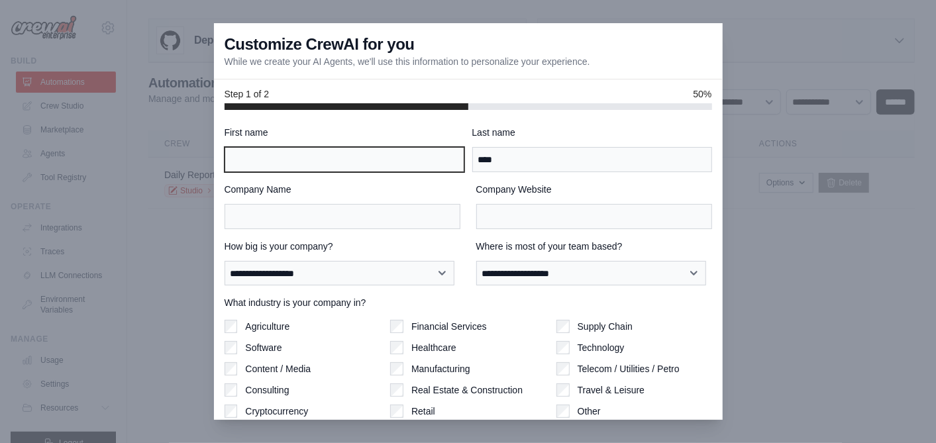
click at [403, 165] on input "First name" at bounding box center [345, 159] width 240 height 25
type input "**"
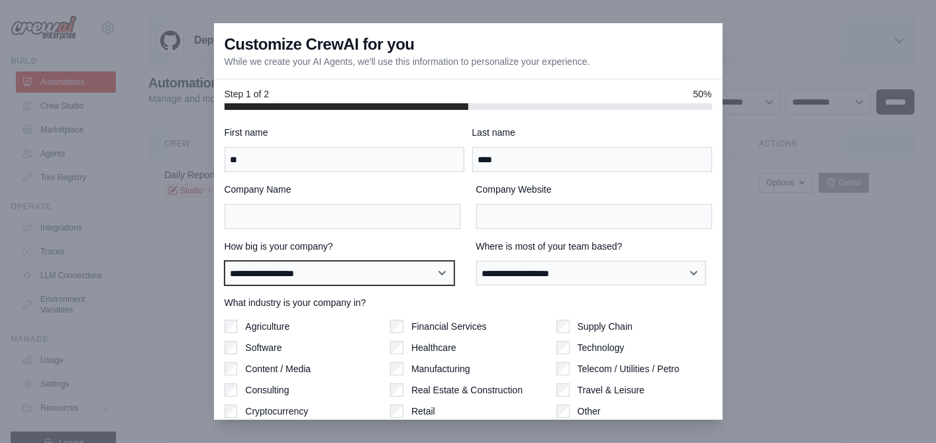
click at [393, 268] on select "**********" at bounding box center [340, 273] width 230 height 25
select select "**********"
click at [225, 261] on select "**********" at bounding box center [340, 273] width 230 height 25
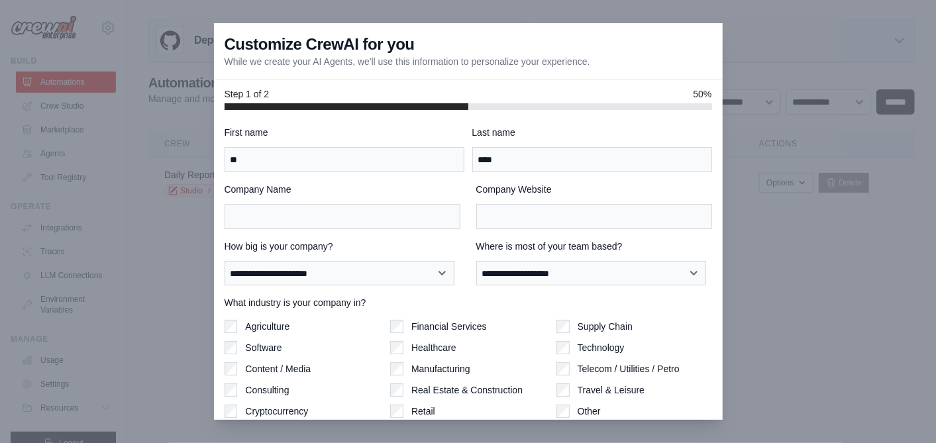
click at [524, 293] on div "**********" at bounding box center [469, 302] width 488 height 353
click at [531, 285] on div "**********" at bounding box center [469, 302] width 488 height 353
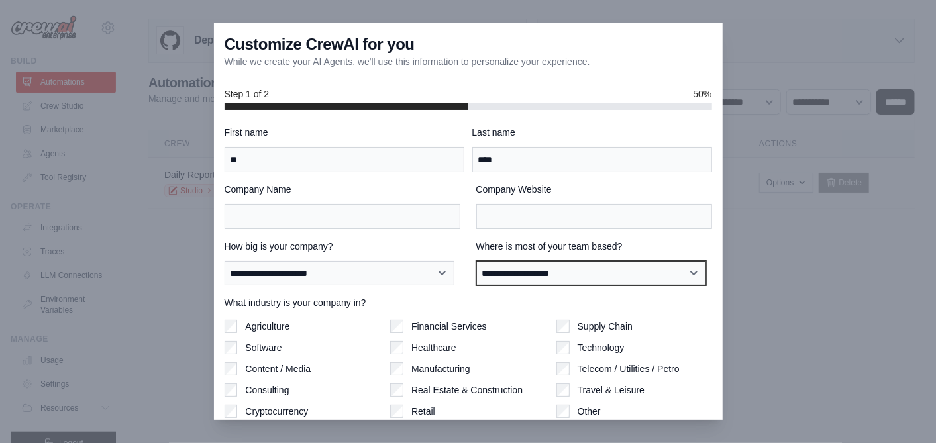
click at [535, 280] on select "**********" at bounding box center [591, 273] width 230 height 25
select select "**********"
click at [476, 261] on select "**********" at bounding box center [591, 273] width 230 height 25
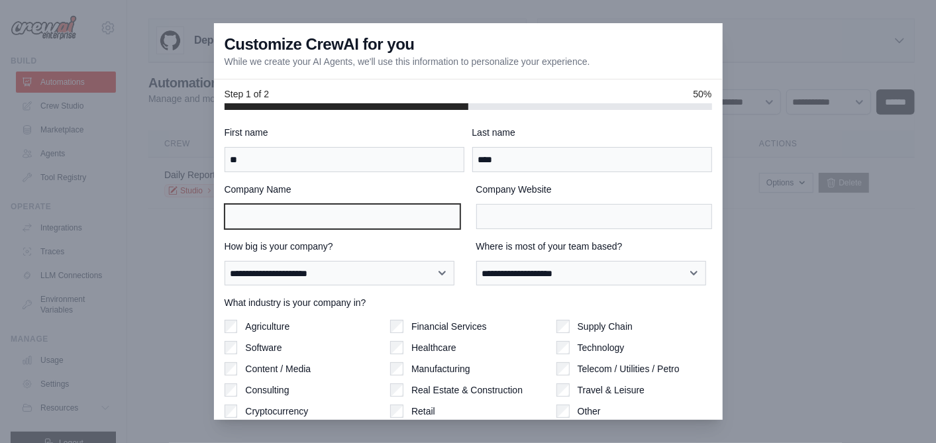
click at [409, 210] on input "Company Name" at bounding box center [343, 216] width 236 height 25
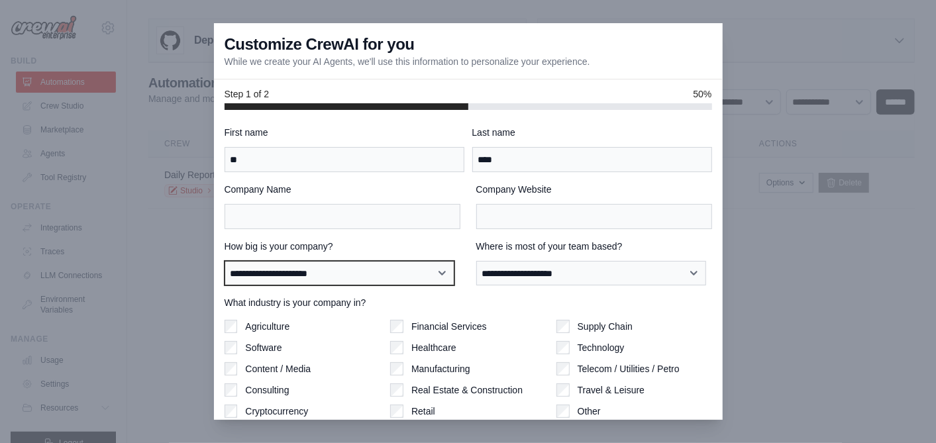
click at [374, 270] on select "**********" at bounding box center [340, 273] width 230 height 25
select select "**********"
click at [225, 261] on select "**********" at bounding box center [340, 273] width 230 height 25
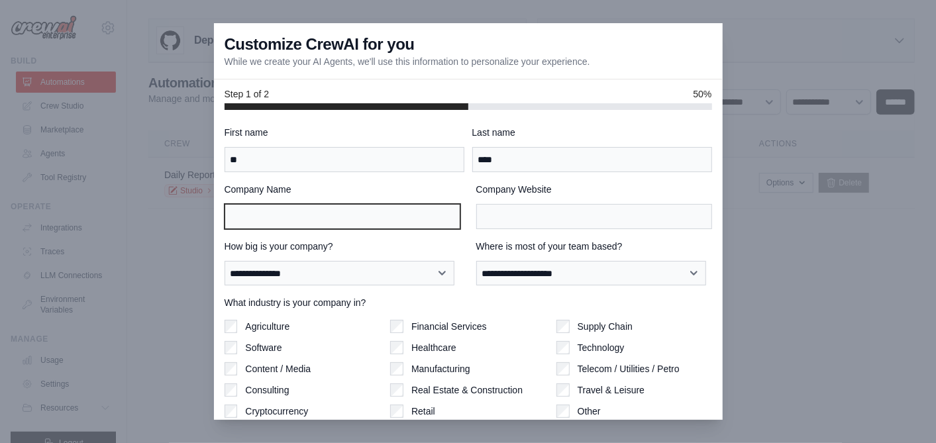
click at [425, 224] on input "Company Name" at bounding box center [343, 216] width 236 height 25
type input "***"
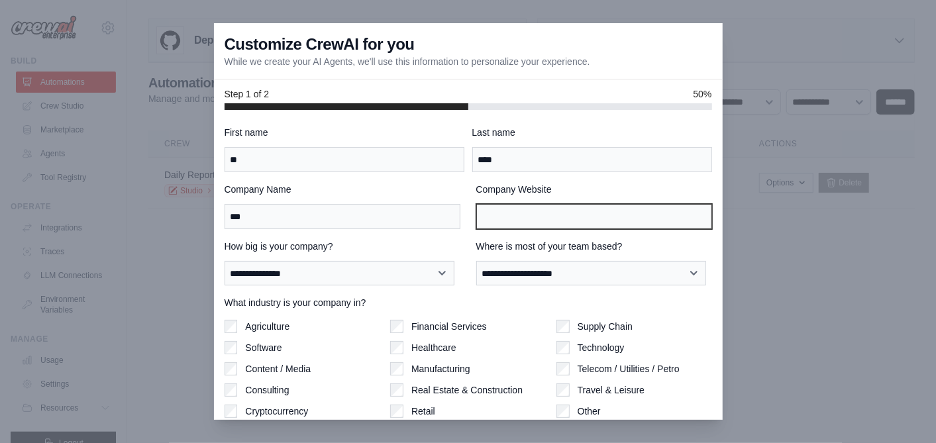
click at [528, 204] on input "Company Website" at bounding box center [594, 216] width 236 height 25
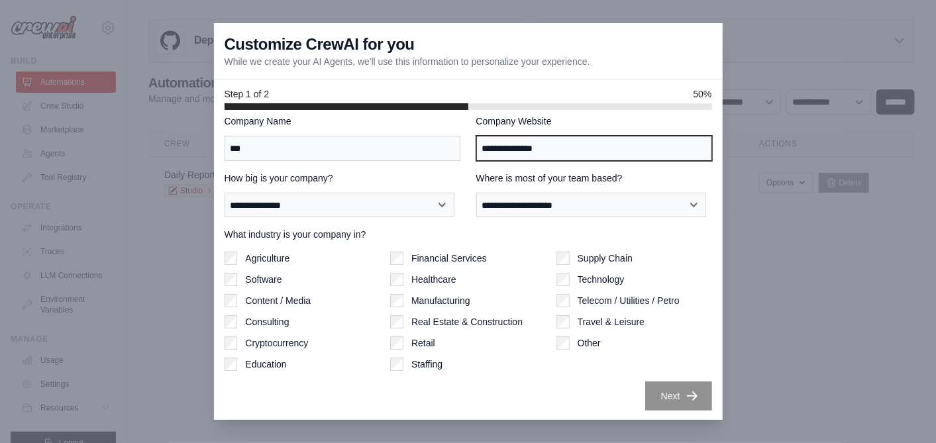
type input "**********"
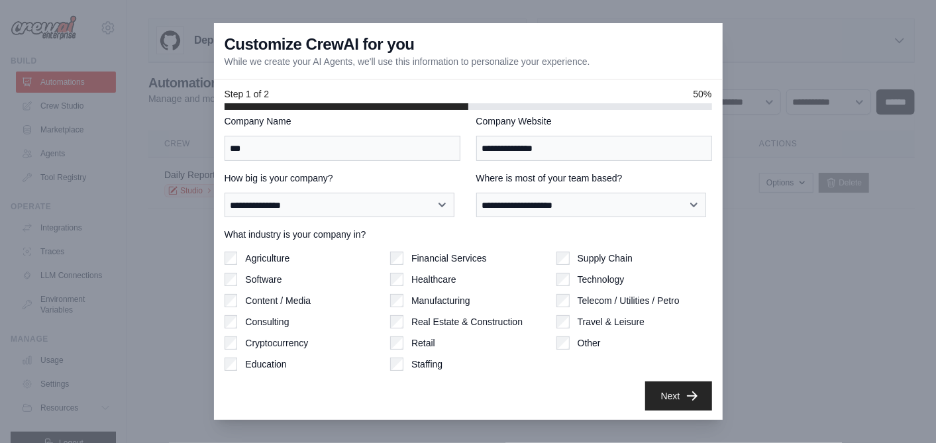
click at [596, 402] on div "Next" at bounding box center [469, 396] width 488 height 29
click at [648, 393] on button "Next" at bounding box center [678, 395] width 67 height 29
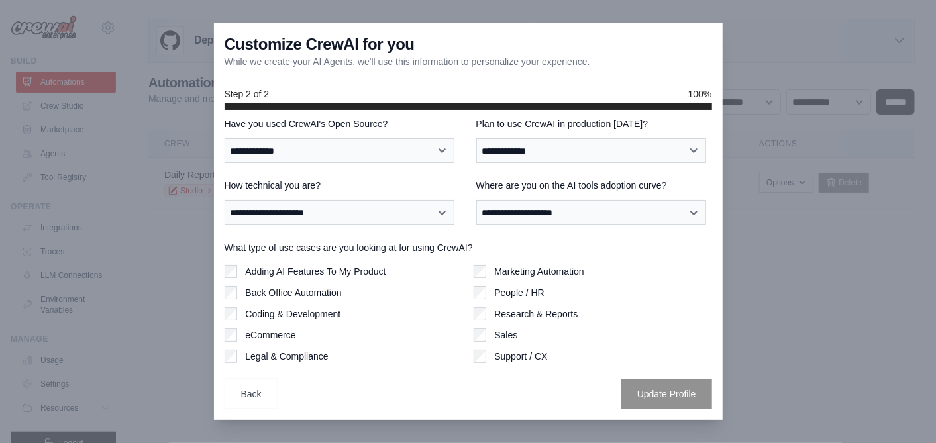
scroll to position [7, 0]
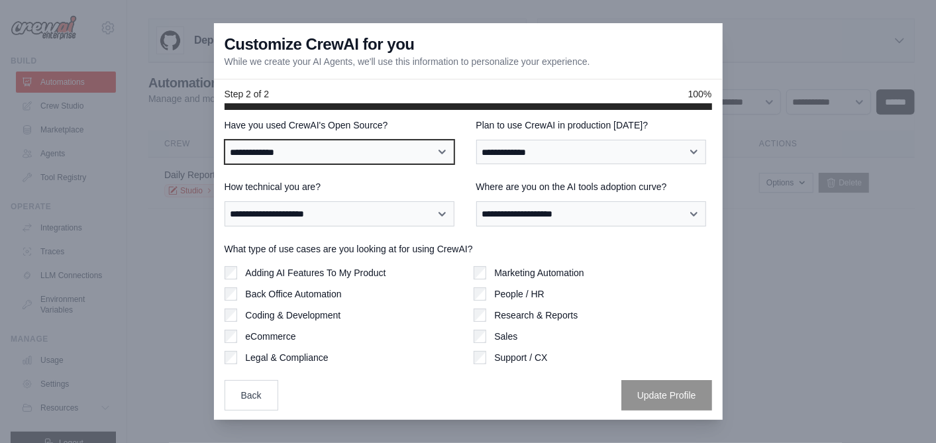
click at [382, 147] on select "**********" at bounding box center [340, 152] width 230 height 25
select select "**"
click at [225, 140] on select "**********" at bounding box center [340, 152] width 230 height 25
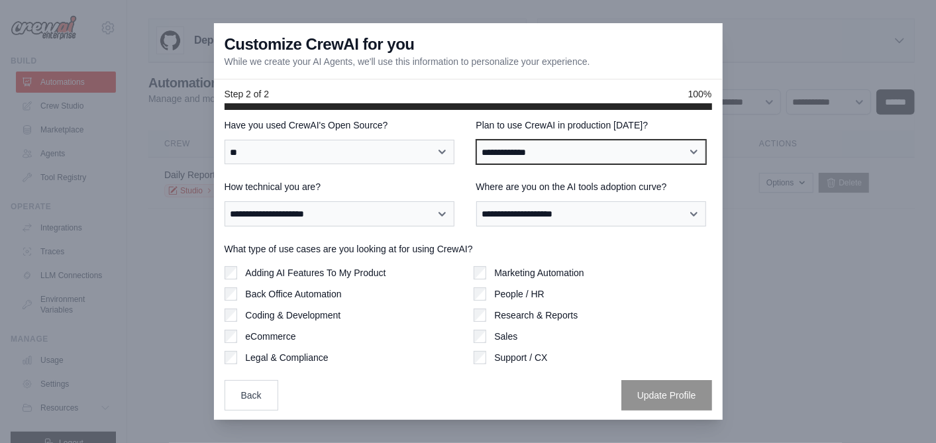
click at [535, 153] on select "**********" at bounding box center [591, 152] width 230 height 25
select select "****"
click at [476, 140] on select "**********" at bounding box center [591, 152] width 230 height 25
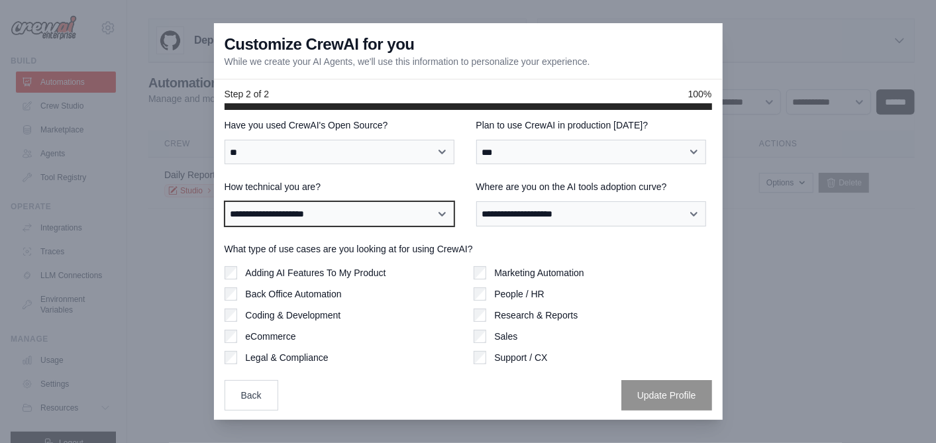
click at [405, 210] on select "**********" at bounding box center [340, 213] width 230 height 25
select select "**********"
click at [225, 201] on select "**********" at bounding box center [340, 213] width 230 height 25
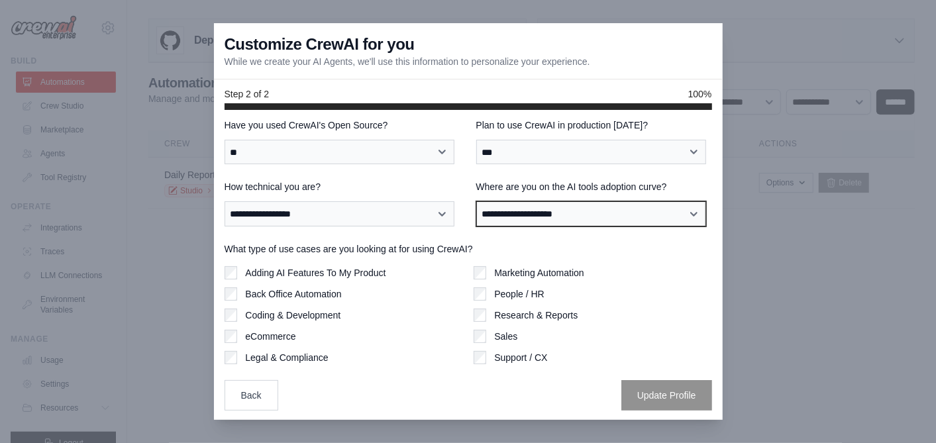
click at [509, 211] on select "**********" at bounding box center [591, 213] width 230 height 25
select select "**********"
click at [476, 201] on select "**********" at bounding box center [591, 213] width 230 height 25
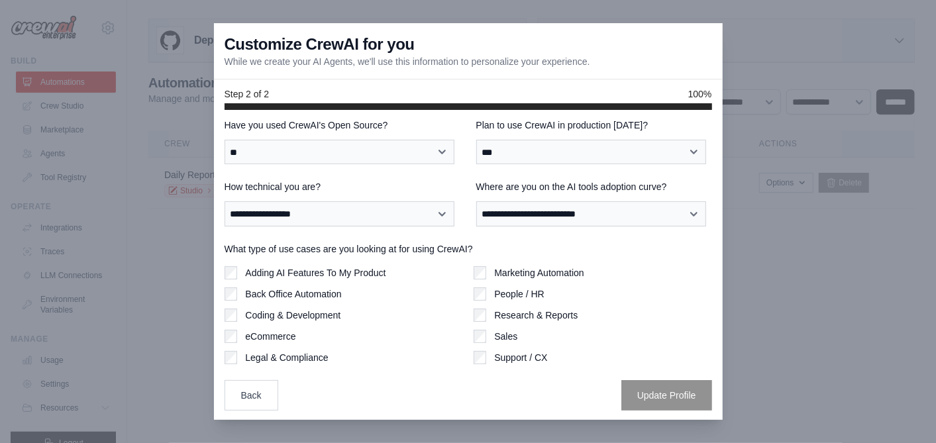
click at [364, 252] on label "What type of use cases are you looking at for using CrewAI?" at bounding box center [469, 248] width 488 height 13
click at [308, 319] on label "Coding & Development" at bounding box center [292, 315] width 95 height 13
click at [344, 270] on label "Adding AI Features To My Product" at bounding box center [315, 272] width 140 height 13
click at [638, 392] on button "Update Profile" at bounding box center [666, 395] width 91 height 30
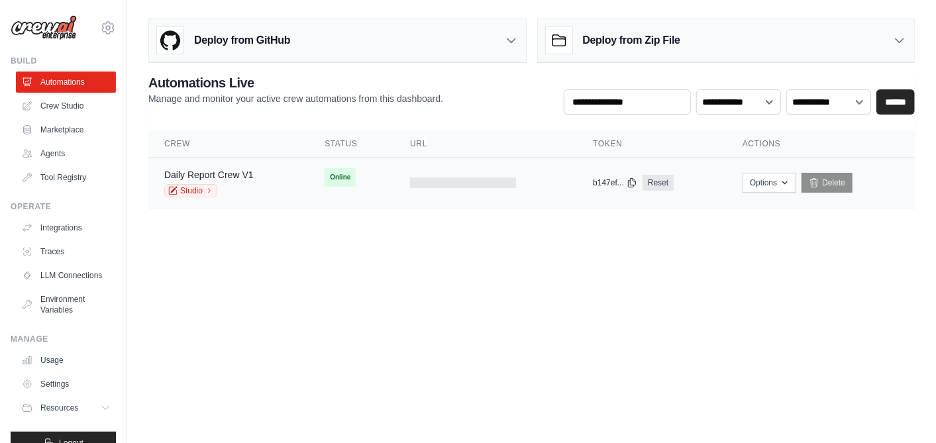
click at [248, 172] on link "Daily Report Crew V1" at bounding box center [208, 175] width 89 height 11
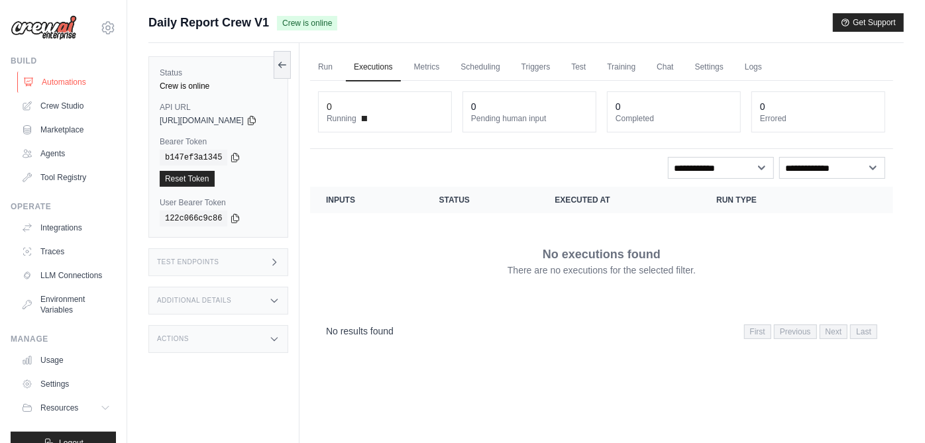
click at [60, 82] on link "Automations" at bounding box center [67, 82] width 100 height 21
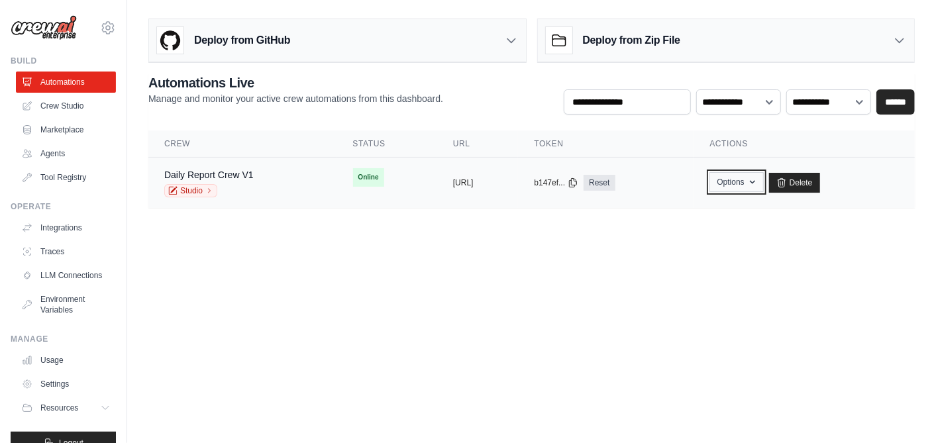
click at [763, 183] on button "Options" at bounding box center [736, 182] width 54 height 20
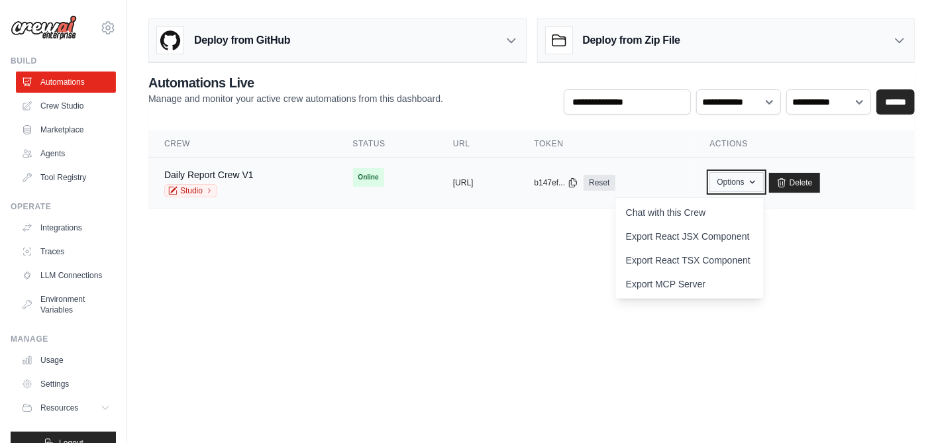
click at [763, 183] on button "Options" at bounding box center [736, 182] width 54 height 20
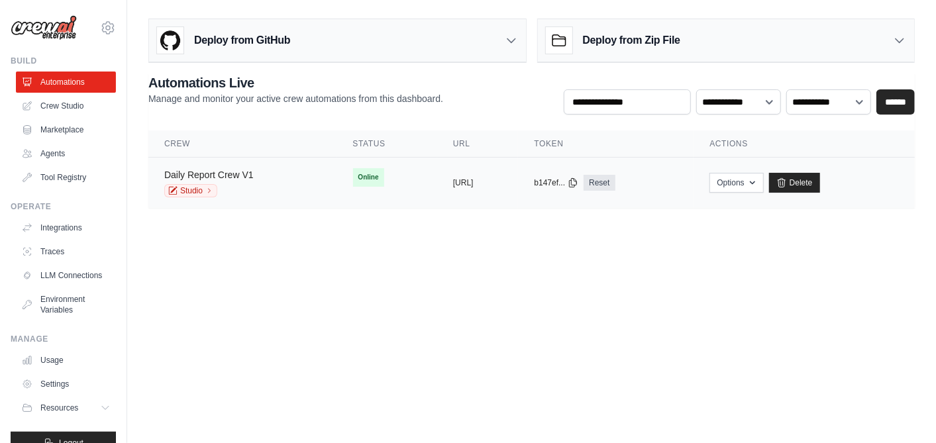
click at [250, 175] on link "Daily Report Crew V1" at bounding box center [208, 175] width 89 height 11
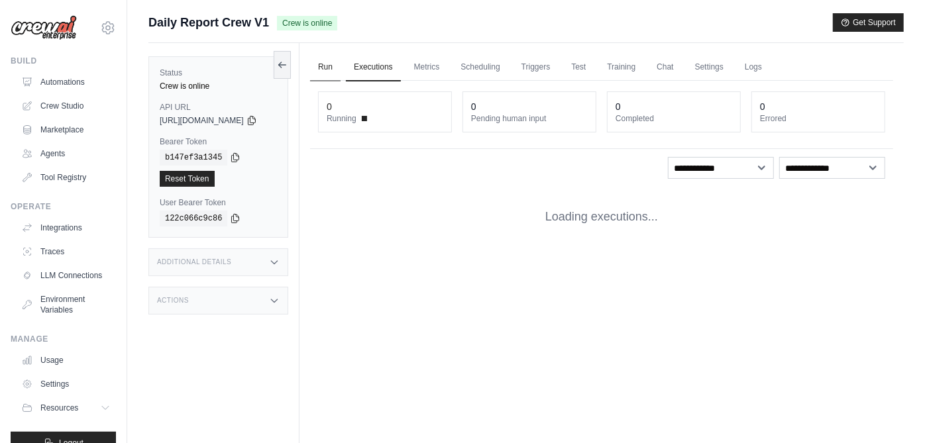
click at [336, 70] on link "Run" at bounding box center [325, 68] width 30 height 28
click at [340, 68] on link "Run" at bounding box center [325, 68] width 30 height 28
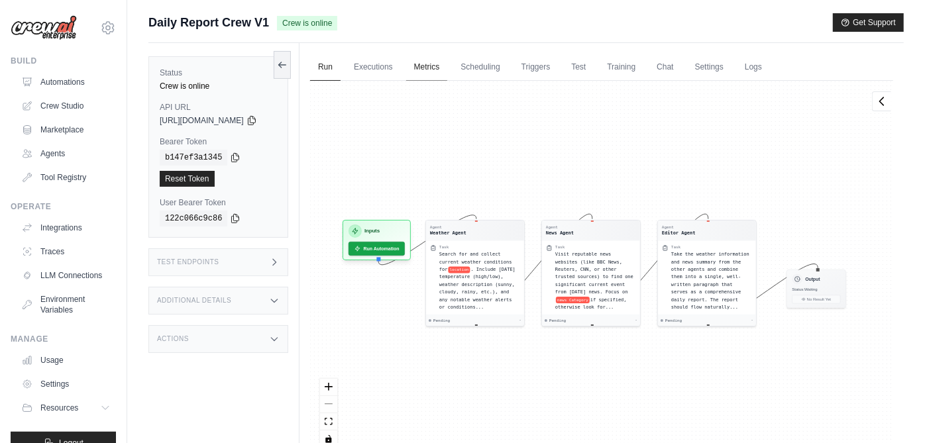
click at [445, 62] on link "Metrics" at bounding box center [427, 68] width 42 height 28
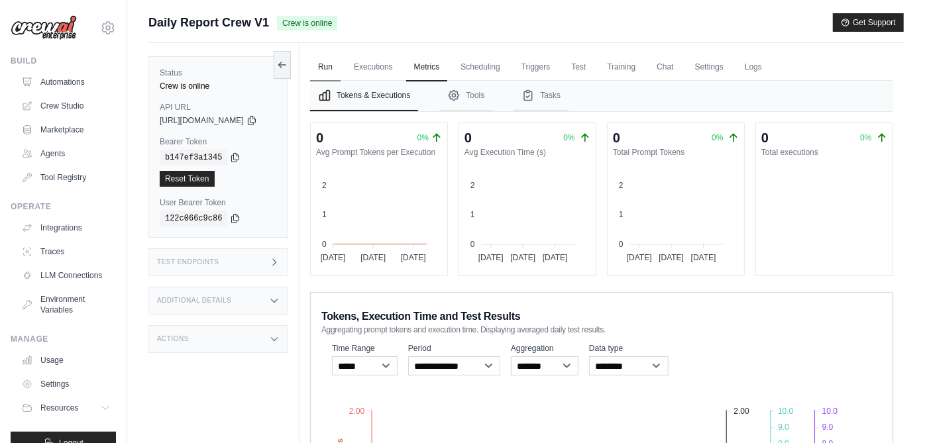
click at [340, 63] on link "Run" at bounding box center [325, 68] width 30 height 28
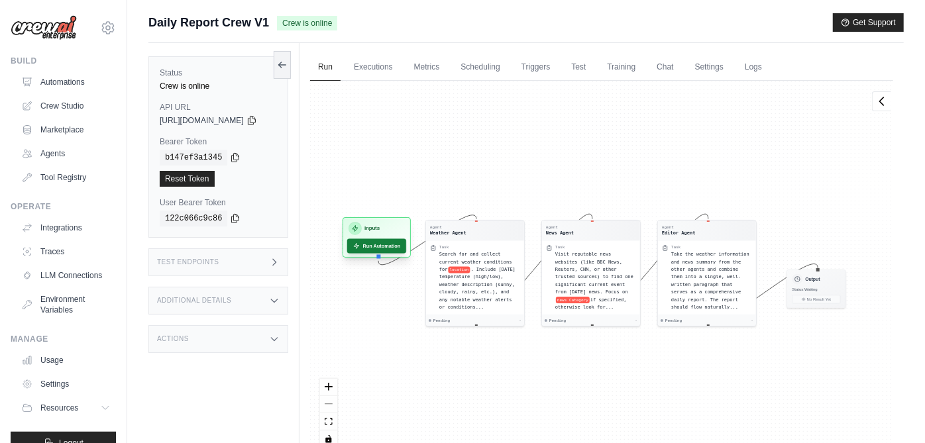
click at [384, 248] on button "Run Automation" at bounding box center [376, 245] width 59 height 15
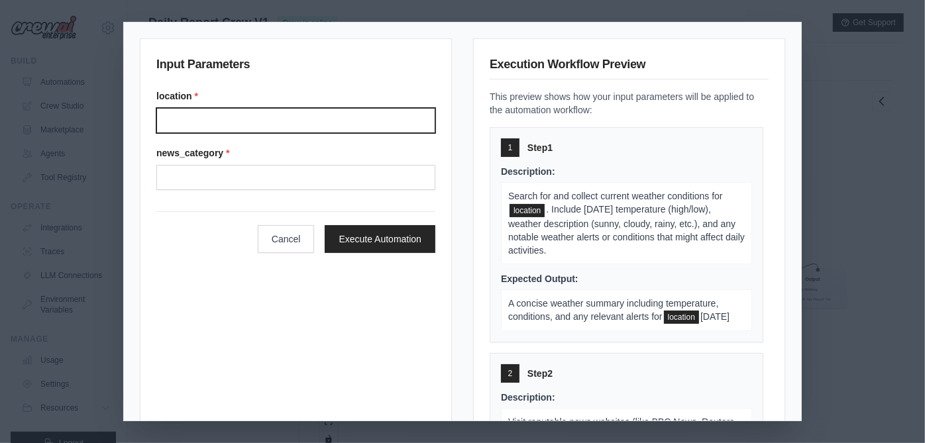
click at [329, 126] on input "Location" at bounding box center [295, 120] width 279 height 25
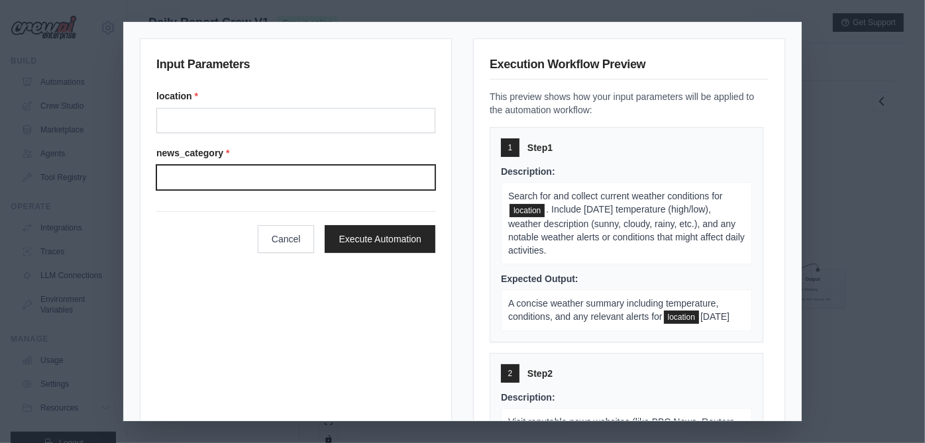
click at [303, 189] on input "News category" at bounding box center [295, 177] width 279 height 25
type input "******"
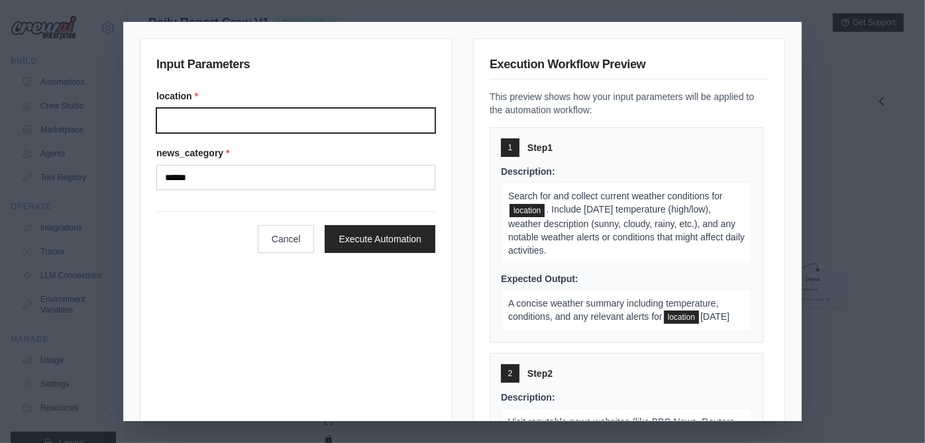
click at [317, 129] on input "Location" at bounding box center [295, 120] width 279 height 25
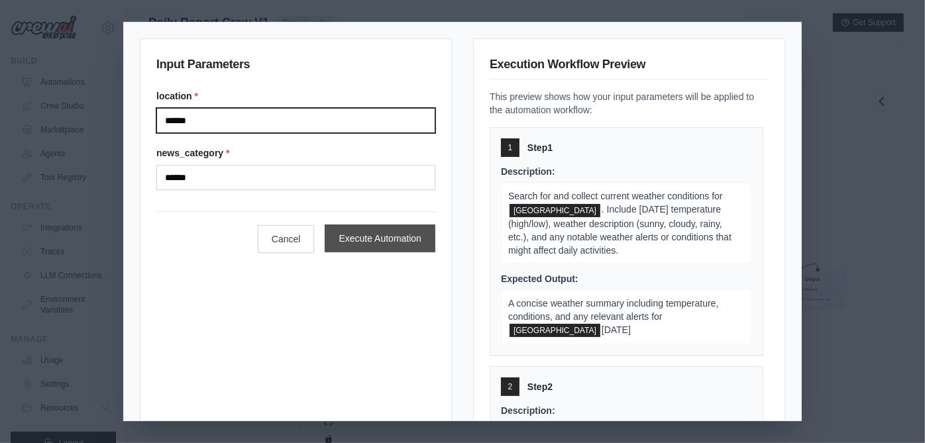
type input "******"
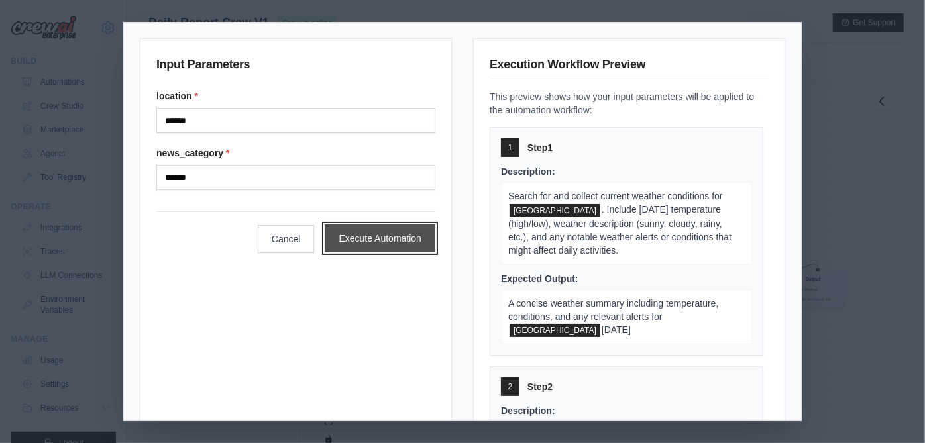
click at [363, 229] on button "Execute Automation" at bounding box center [380, 239] width 111 height 28
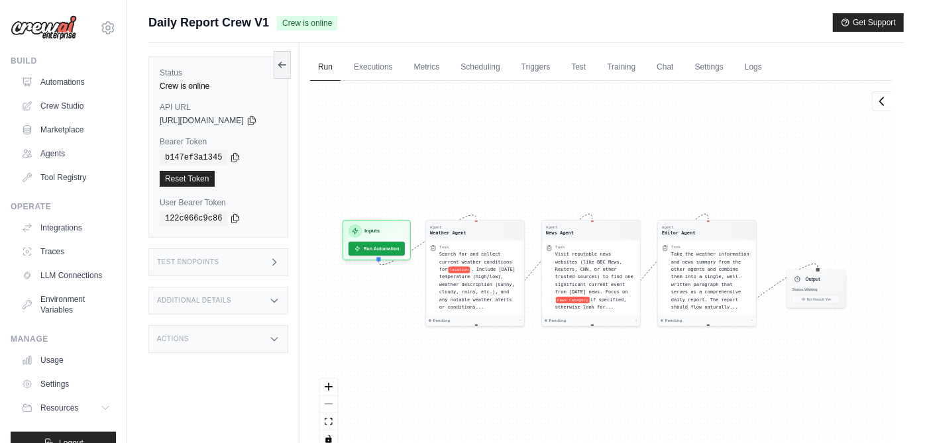
scroll to position [50, 0]
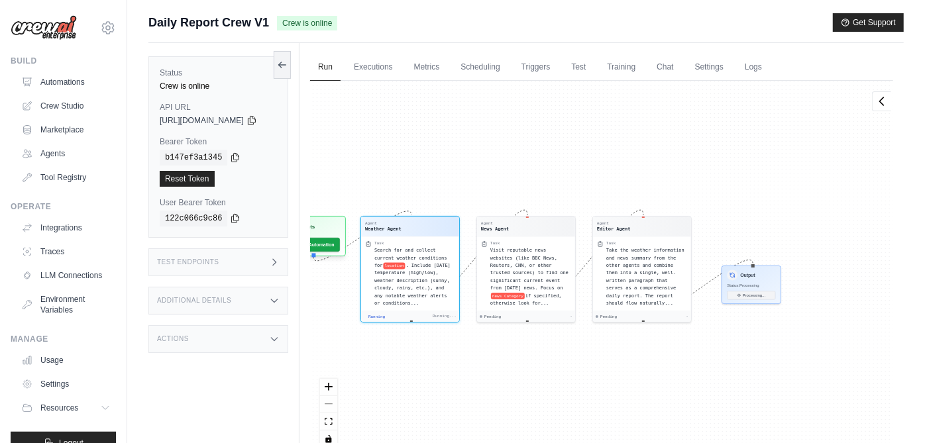
drag, startPoint x: 558, startPoint y: 144, endPoint x: 524, endPoint y: 134, distance: 35.2
click at [524, 134] on div "Agent Weather Agent Task Search for and collect current weather conditions for …" at bounding box center [601, 269] width 583 height 377
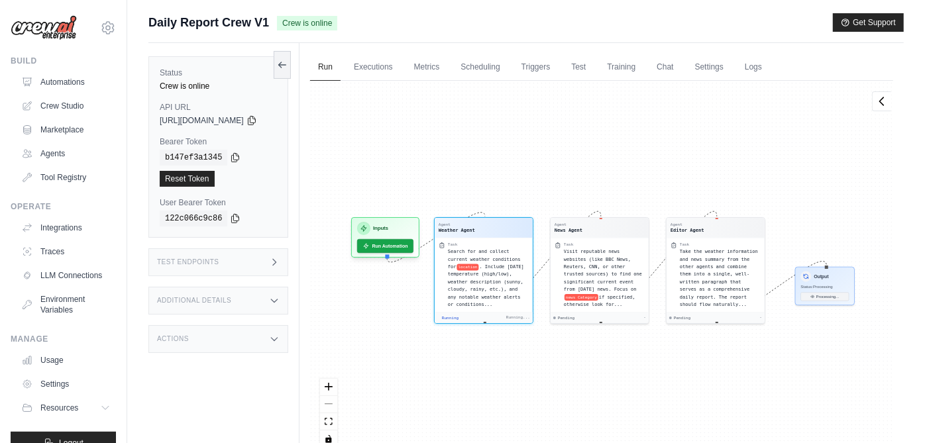
drag, startPoint x: 524, startPoint y: 134, endPoint x: 552, endPoint y: 128, distance: 29.1
click at [552, 128] on div "Agent Weather Agent Task Search for and collect current weather conditions for …" at bounding box center [601, 269] width 583 height 377
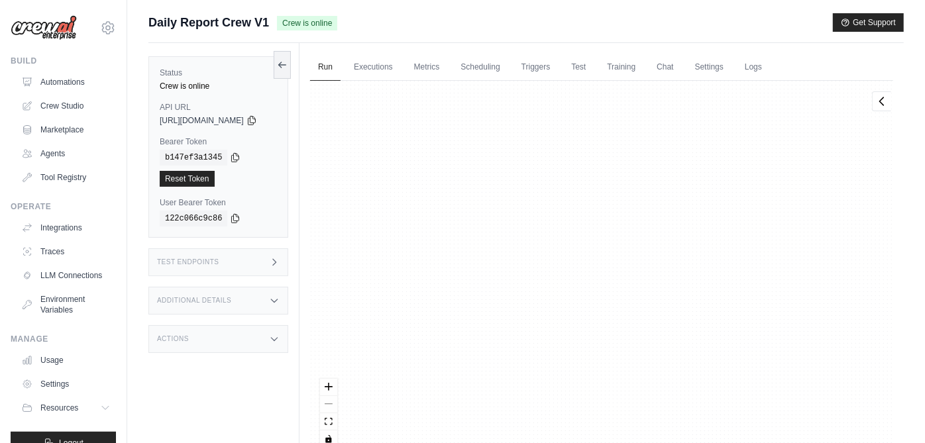
scroll to position [240, 0]
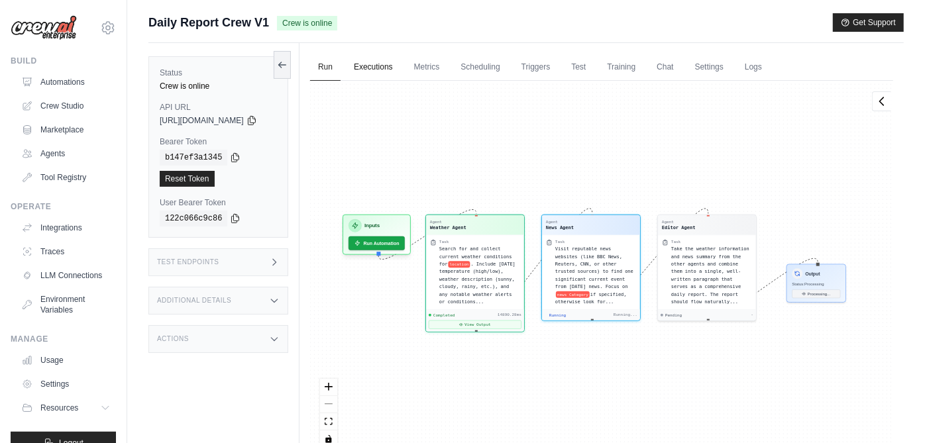
click at [382, 55] on link "Executions" at bounding box center [373, 68] width 55 height 28
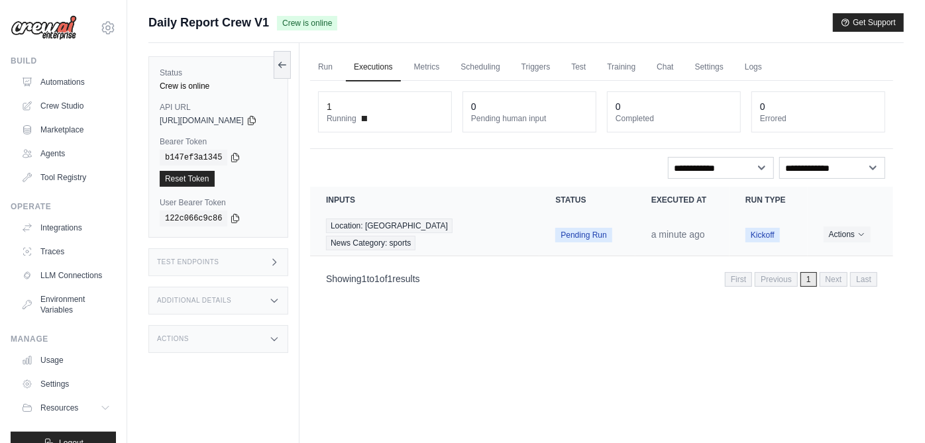
click at [573, 228] on span "Pending Run" at bounding box center [583, 235] width 56 height 15
click at [339, 66] on link "Run" at bounding box center [325, 68] width 30 height 28
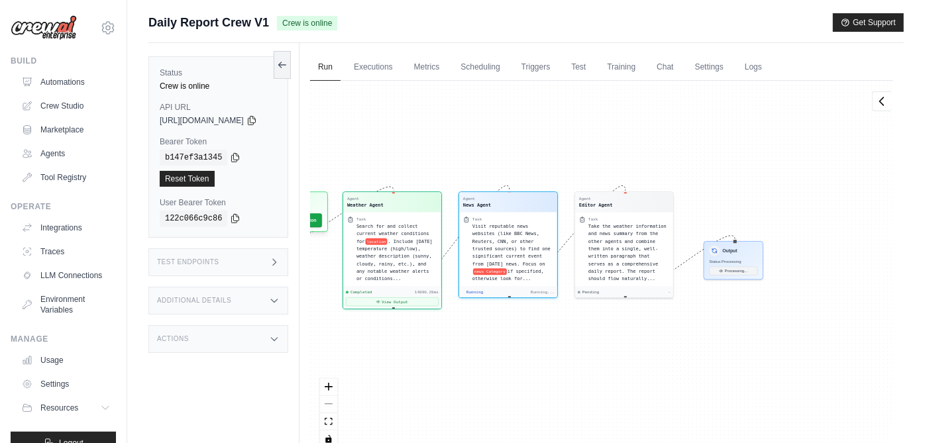
drag, startPoint x: 380, startPoint y: 157, endPoint x: 420, endPoint y: 156, distance: 39.7
click at [420, 156] on div "Agent Weather Agent Task Search for and collect current weather conditions for …" at bounding box center [601, 269] width 583 height 377
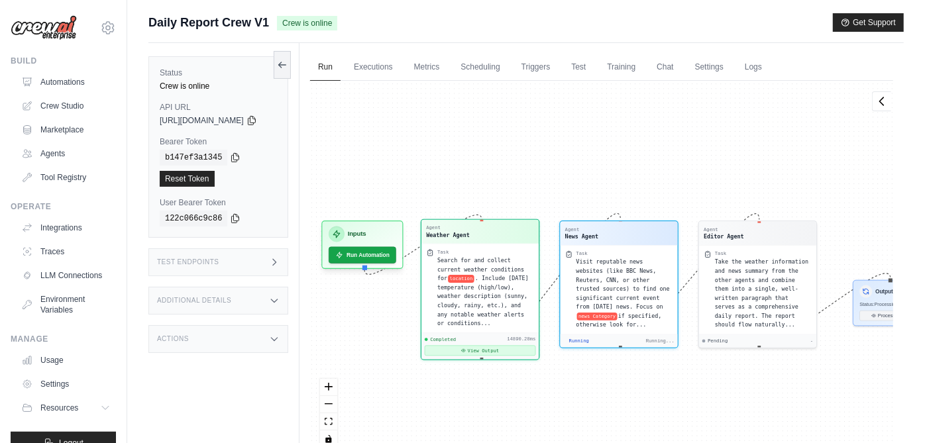
click at [513, 346] on button "View Output" at bounding box center [480, 351] width 111 height 11
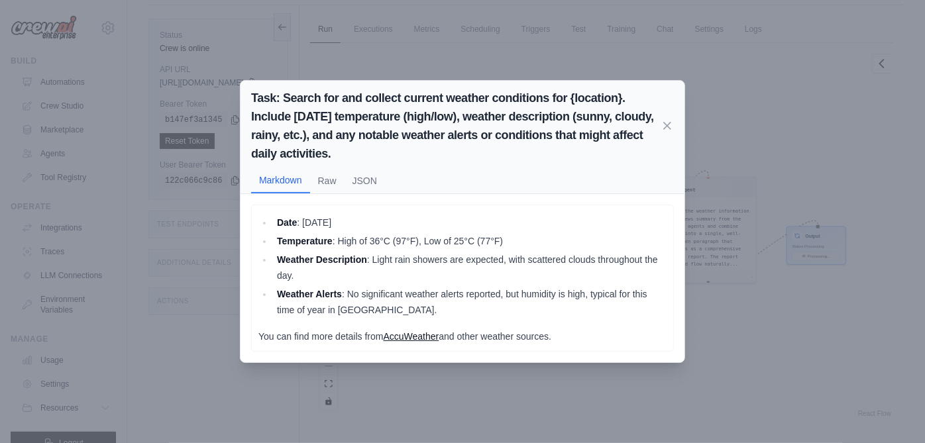
scroll to position [36, 0]
click at [328, 185] on button "Raw" at bounding box center [327, 180] width 34 height 25
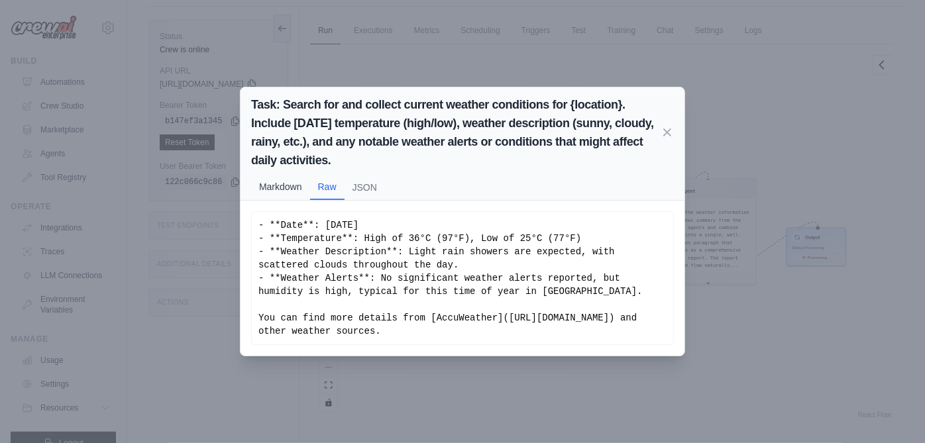
click at [288, 183] on button "Markdown" at bounding box center [280, 186] width 59 height 25
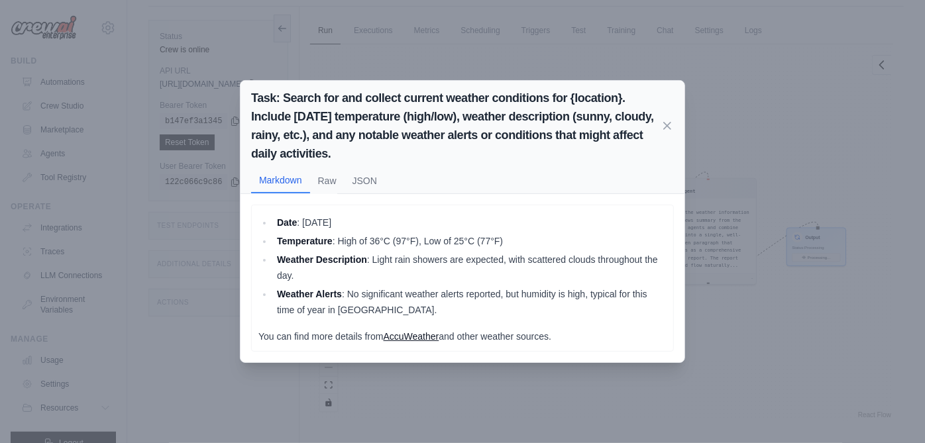
scroll to position [56, 0]
click at [805, 241] on div "Task: Search for and collect current weather conditions for {location}. Include…" at bounding box center [462, 221] width 925 height 443
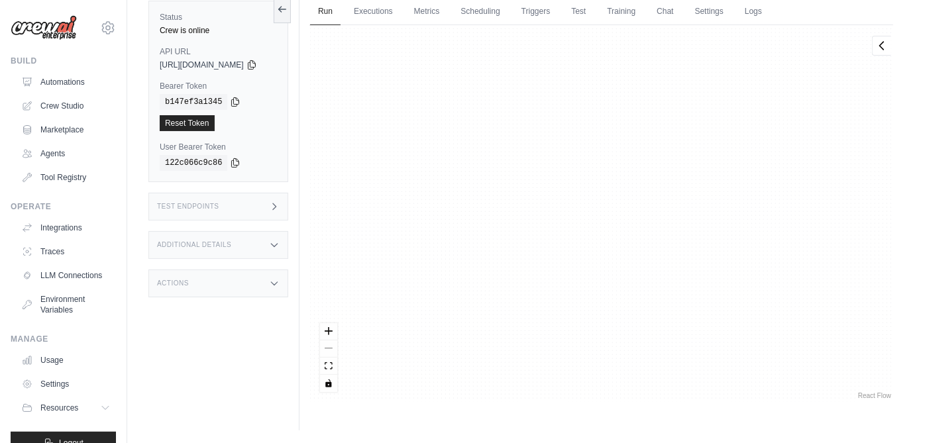
scroll to position [2375, 0]
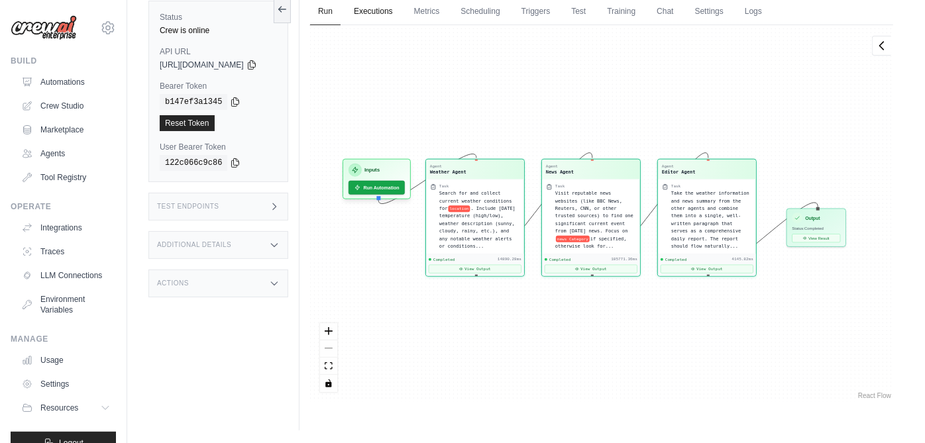
click at [393, 7] on link "Executions" at bounding box center [373, 12] width 55 height 28
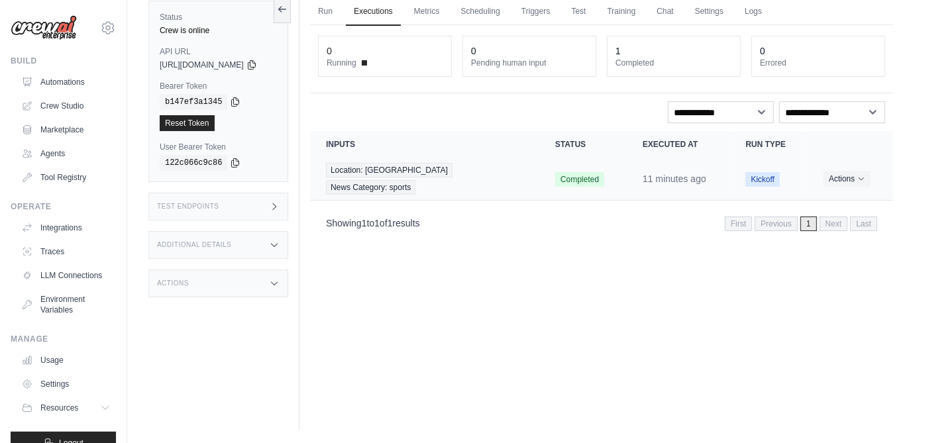
click at [539, 167] on td "Completed" at bounding box center [582, 179] width 87 height 43
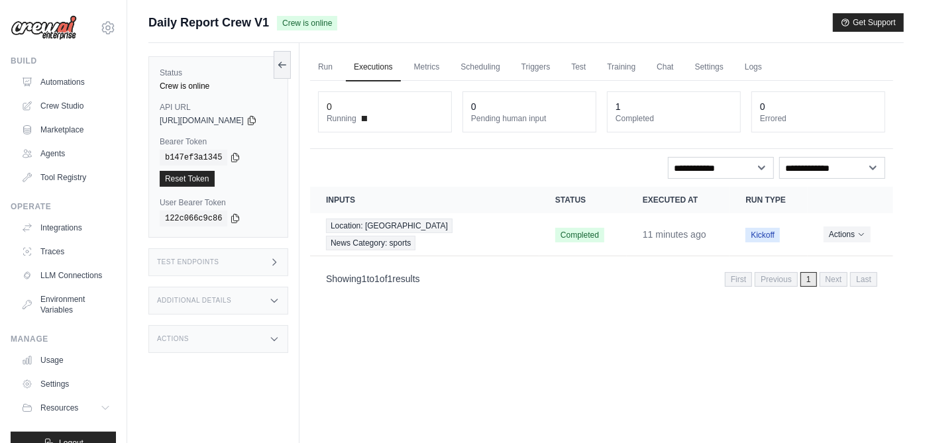
click at [549, 205] on th "Status" at bounding box center [582, 200] width 87 height 26
drag, startPoint x: 549, startPoint y: 204, endPoint x: 540, endPoint y: 219, distance: 17.5
click at [540, 219] on td "Completed" at bounding box center [582, 234] width 87 height 43
click at [559, 228] on span "Completed" at bounding box center [579, 235] width 49 height 15
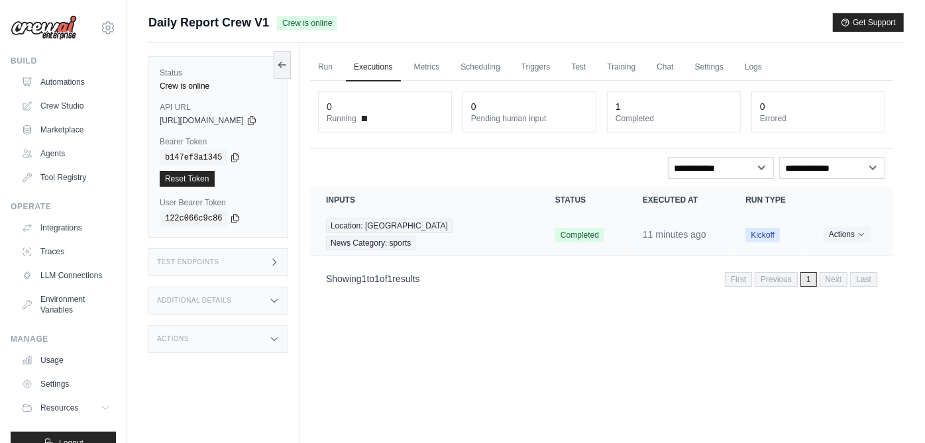
click at [559, 228] on span "Completed" at bounding box center [579, 235] width 49 height 15
drag, startPoint x: 559, startPoint y: 227, endPoint x: 711, endPoint y: 223, distance: 152.4
click at [711, 223] on td "11 minutes ago" at bounding box center [678, 234] width 103 height 43
click at [838, 234] on td "Actions View Details Delete" at bounding box center [849, 234] width 85 height 43
click at [851, 227] on button "Actions" at bounding box center [846, 234] width 47 height 16
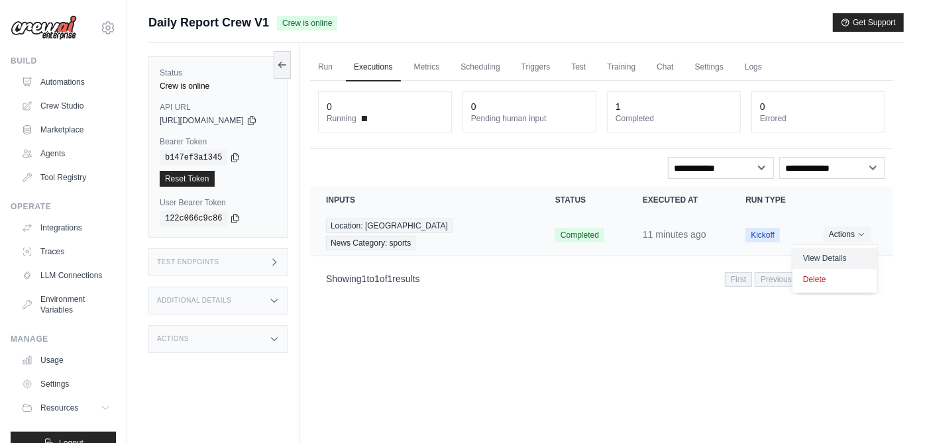
click at [835, 248] on link "View Details" at bounding box center [834, 258] width 85 height 21
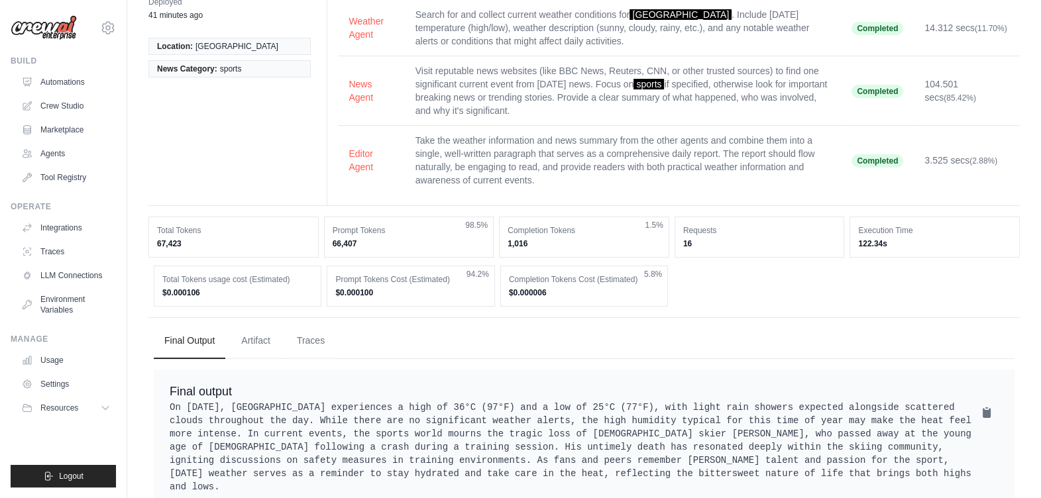
scroll to position [106, 0]
